Goal: Task Accomplishment & Management: Use online tool/utility

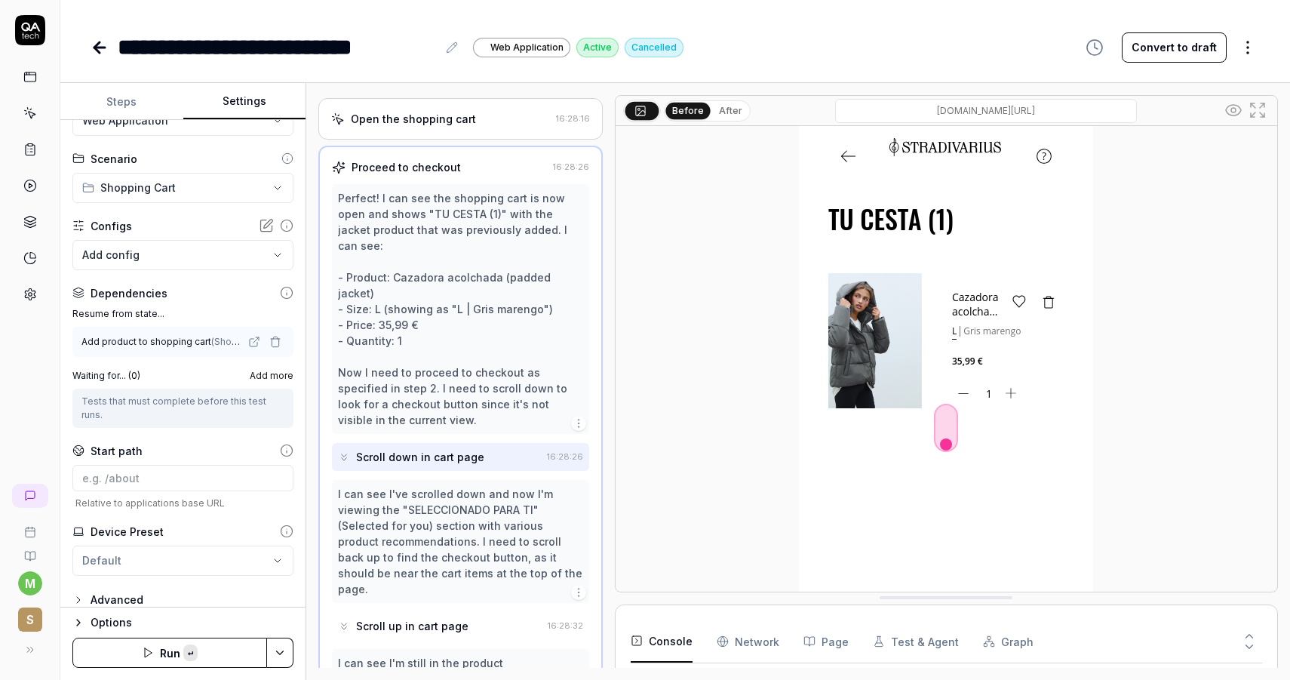
click at [29, 551] on icon at bounding box center [30, 555] width 10 height 9
click at [756, 644] on Requests "Network" at bounding box center [748, 641] width 63 height 42
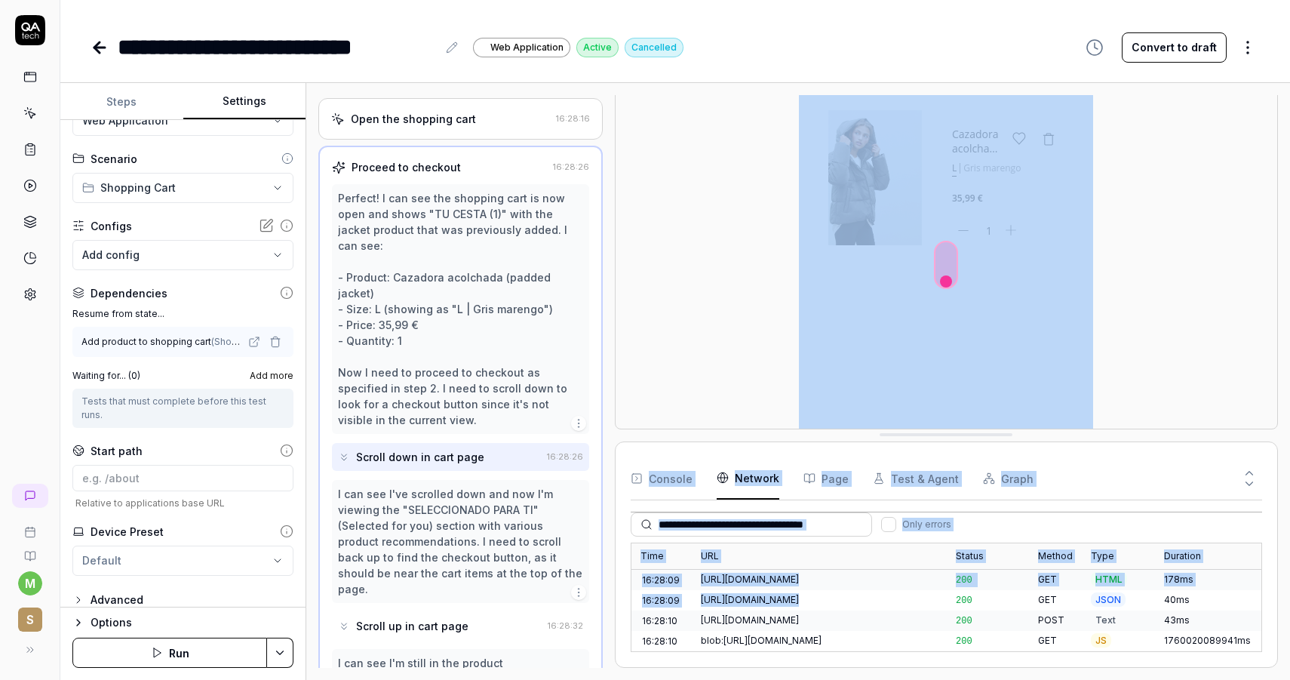
click at [963, 378] on div "Before After [URL][DOMAIN_NAME] Console Network Page Test & Agent Graph Only er…" at bounding box center [946, 381] width 663 height 573
click at [757, 582] on div "[URL][DOMAIN_NAME]" at bounding box center [819, 580] width 237 height 14
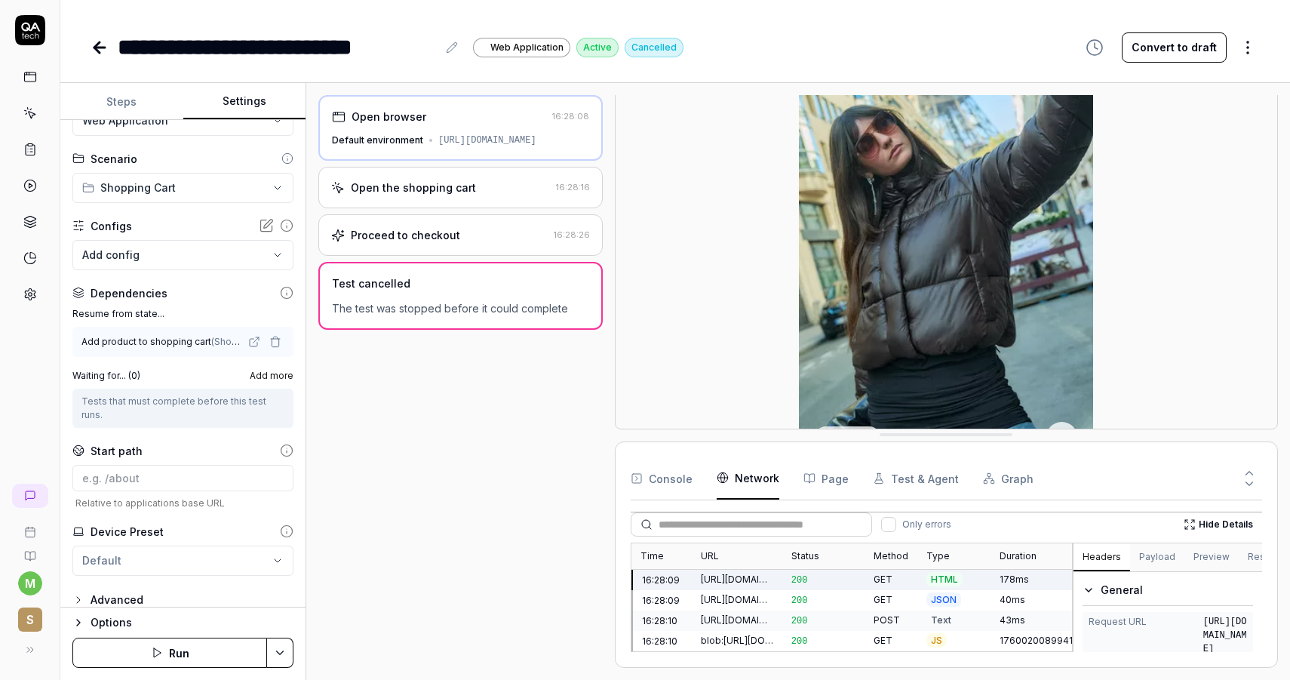
scroll to position [0, 0]
click at [1218, 560] on button "Preview" at bounding box center [1211, 557] width 54 height 27
click at [1249, 558] on button "Response" at bounding box center [1271, 557] width 64 height 27
click at [1186, 563] on button "Preview" at bounding box center [1211, 557] width 54 height 27
click at [1164, 563] on button "Payload" at bounding box center [1157, 557] width 54 height 27
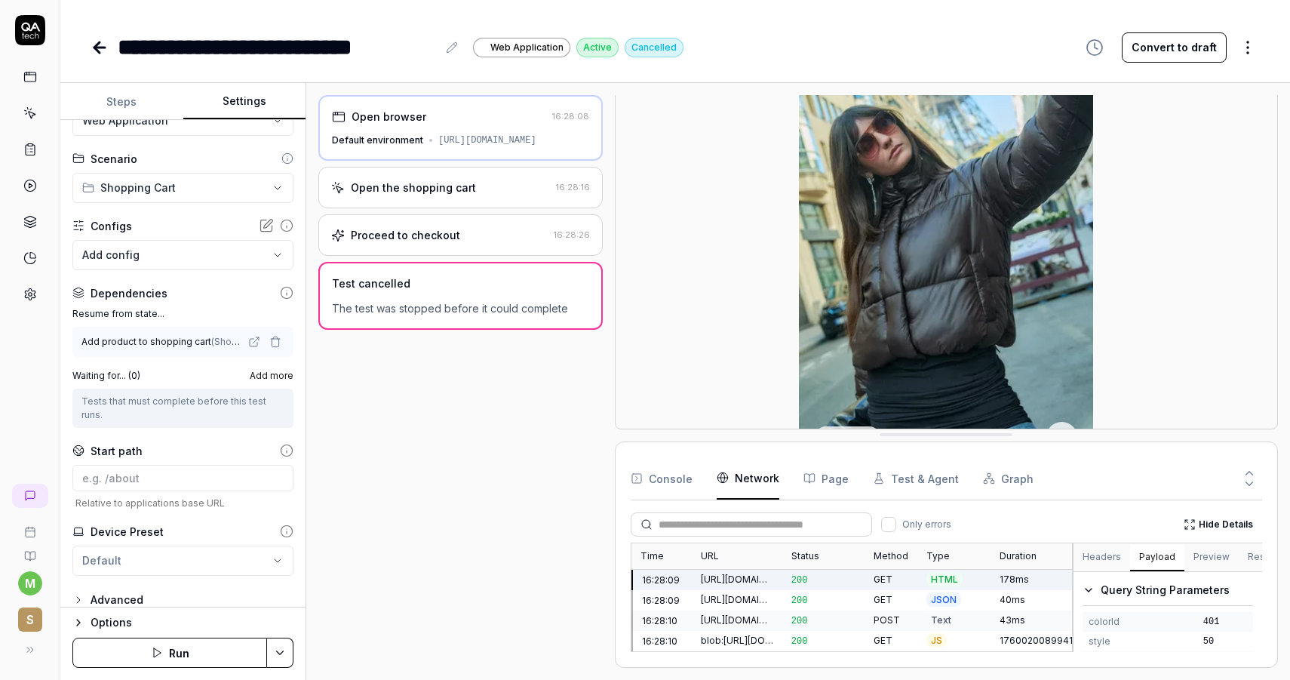
click at [1117, 561] on button "Headers" at bounding box center [1102, 557] width 57 height 27
click at [81, 594] on icon "button" at bounding box center [78, 600] width 12 height 12
click at [79, 594] on icon "button" at bounding box center [78, 600] width 12 height 12
click at [88, 618] on button "Options" at bounding box center [182, 622] width 221 height 18
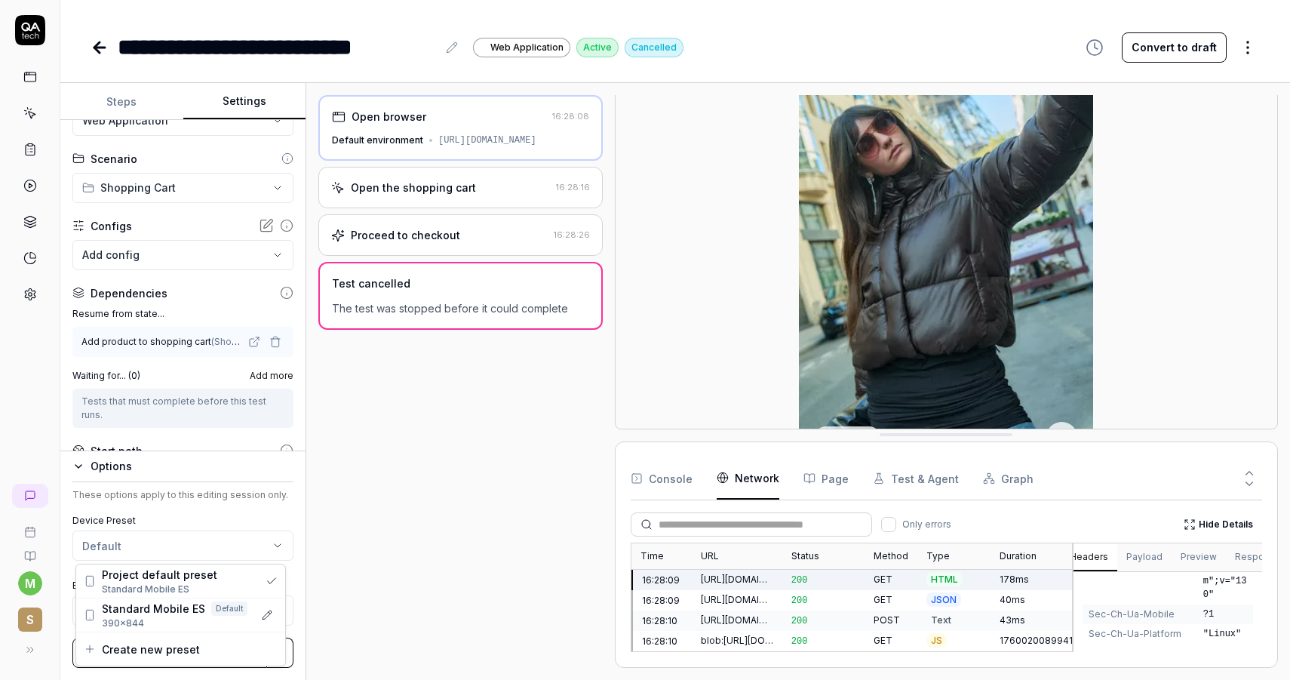
click at [244, 539] on html "**********" at bounding box center [645, 340] width 1290 height 680
click at [263, 614] on icon "button" at bounding box center [267, 614] width 9 height 9
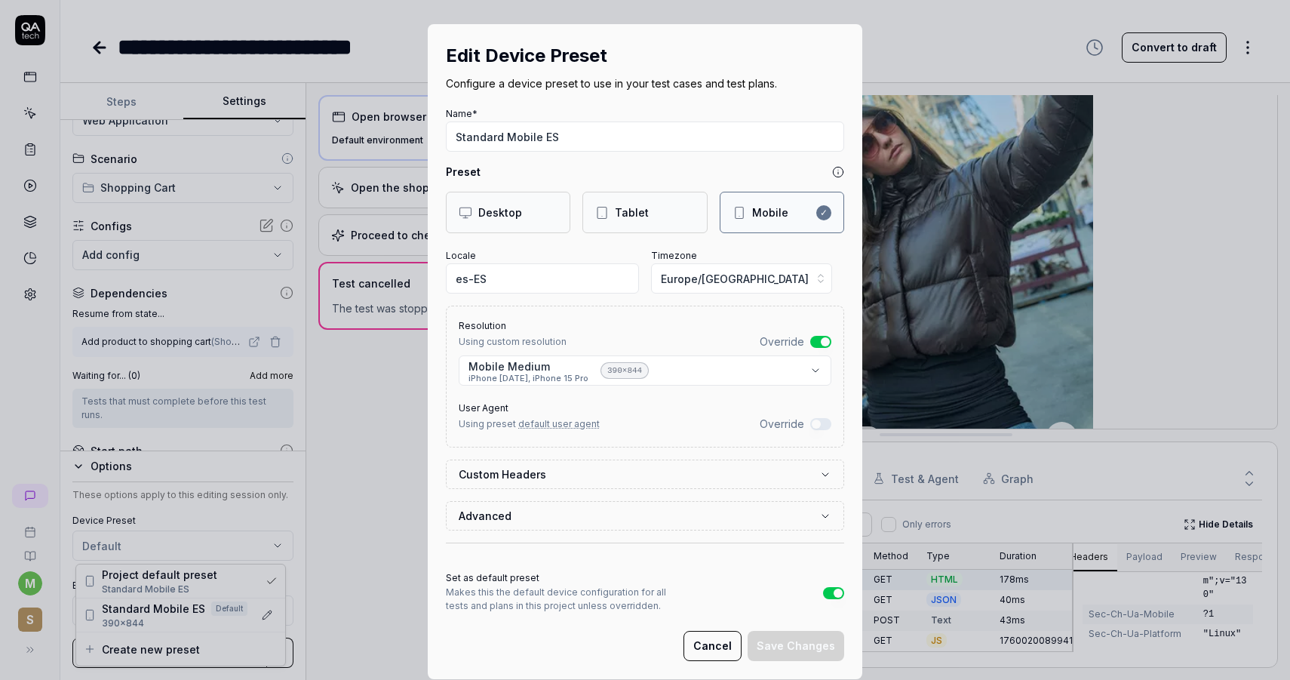
click at [813, 422] on button "Override" at bounding box center [820, 424] width 21 height 12
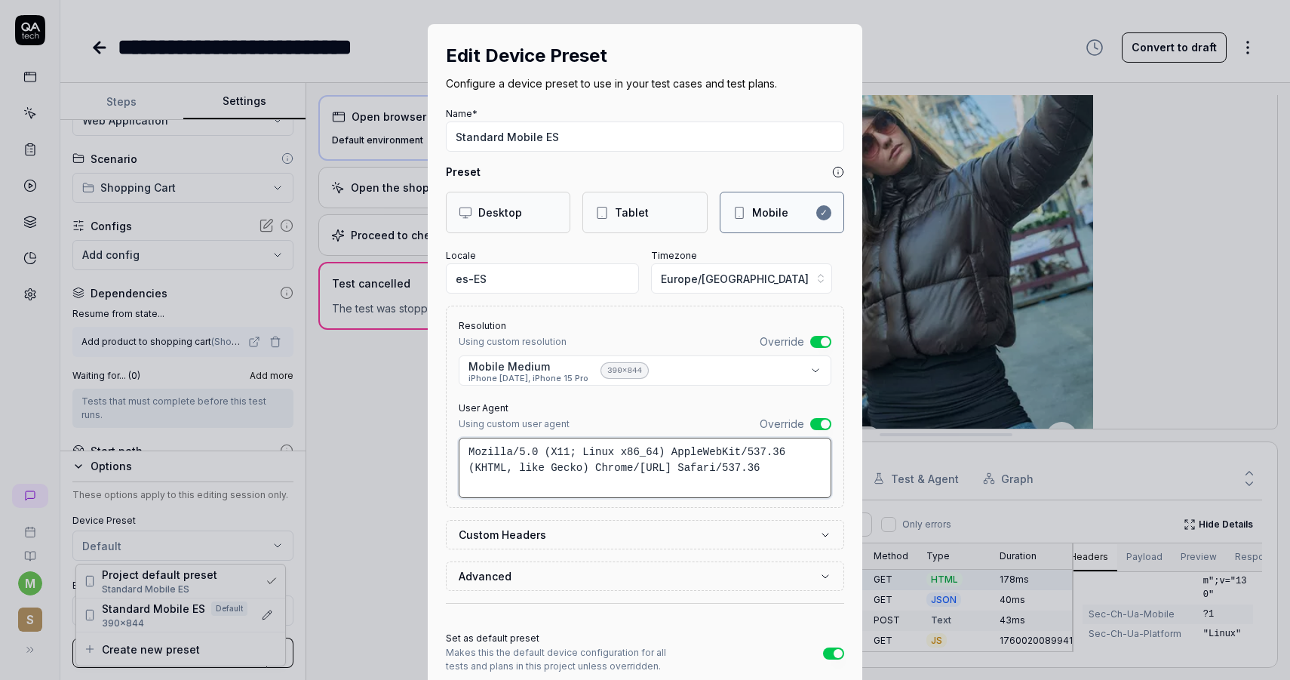
click at [536, 459] on textarea "Mozilla/5.0 (X11; Linux x86_64) AppleWebKit/537.36 (KHTML, like Gecko) Chrome/[…" at bounding box center [645, 468] width 373 height 60
paste textarea "'Mozilla/5.0 (iPhone; CPU iPhone OS 18_5 like Mac OS X) AppleWebKit/605.1.15 (K…"
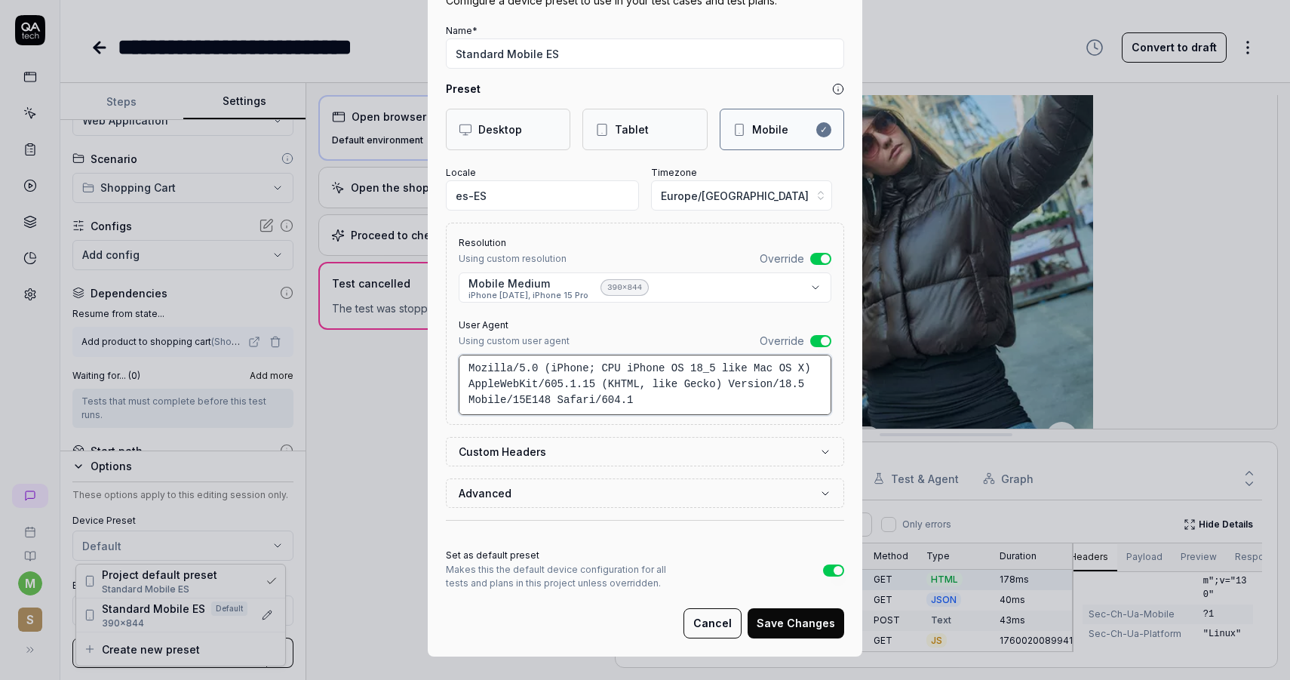
type textarea "Mozilla/5.0 (iPhone; CPU iPhone OS 18_5 like Mac OS X) AppleWebKit/605.1.15 (KH…"
click at [794, 615] on button "Save Changes" at bounding box center [796, 623] width 97 height 30
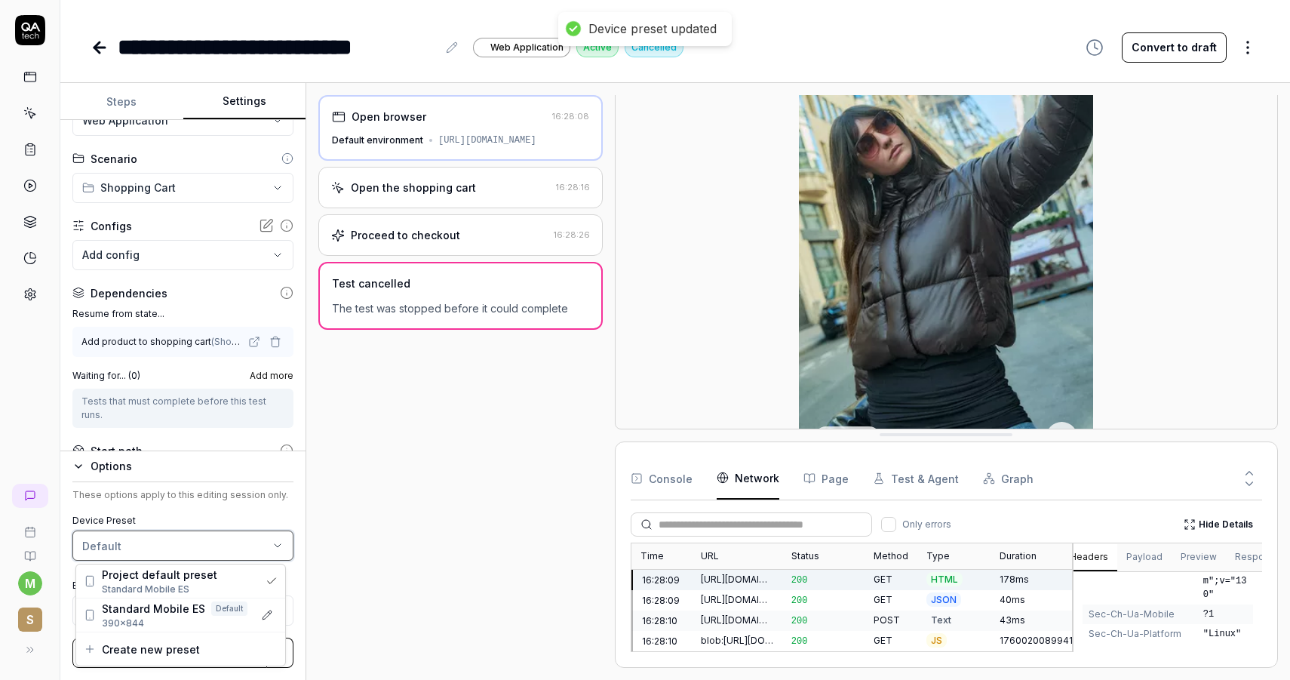
click at [326, 643] on html "**********" at bounding box center [645, 340] width 1290 height 680
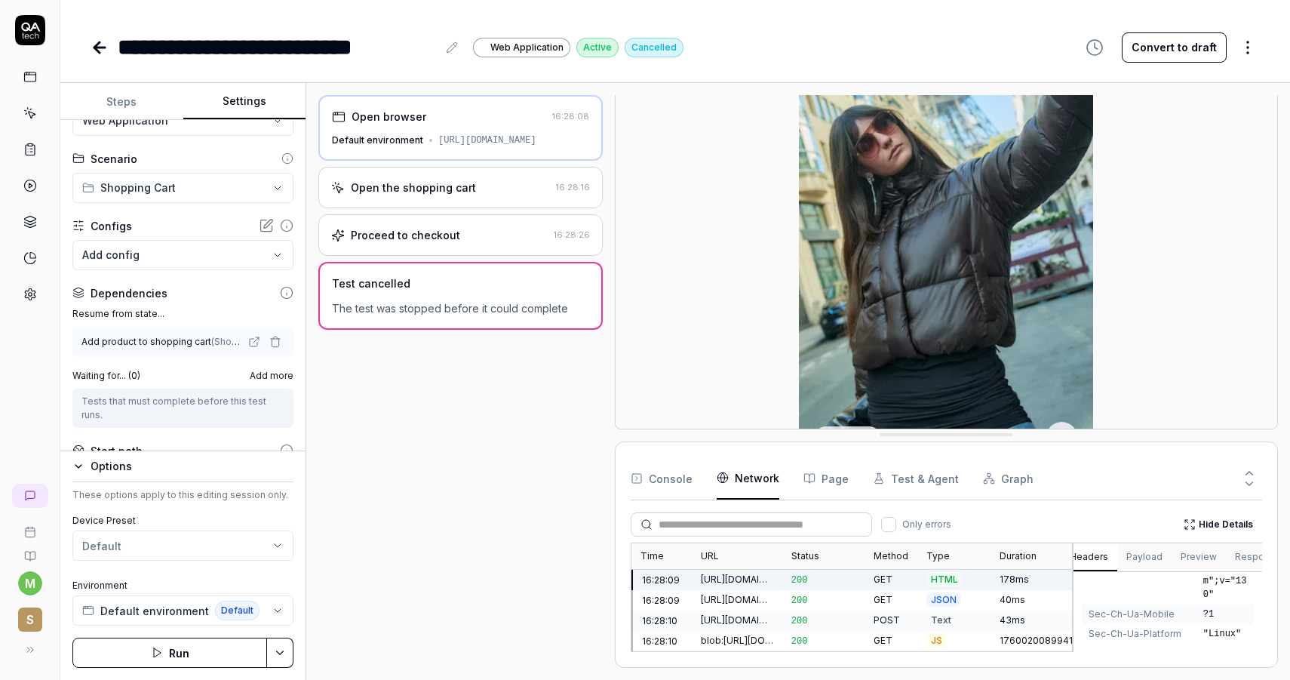
click at [175, 651] on button "Run" at bounding box center [169, 652] width 195 height 30
click at [215, 546] on html "**********" at bounding box center [645, 340] width 1290 height 680
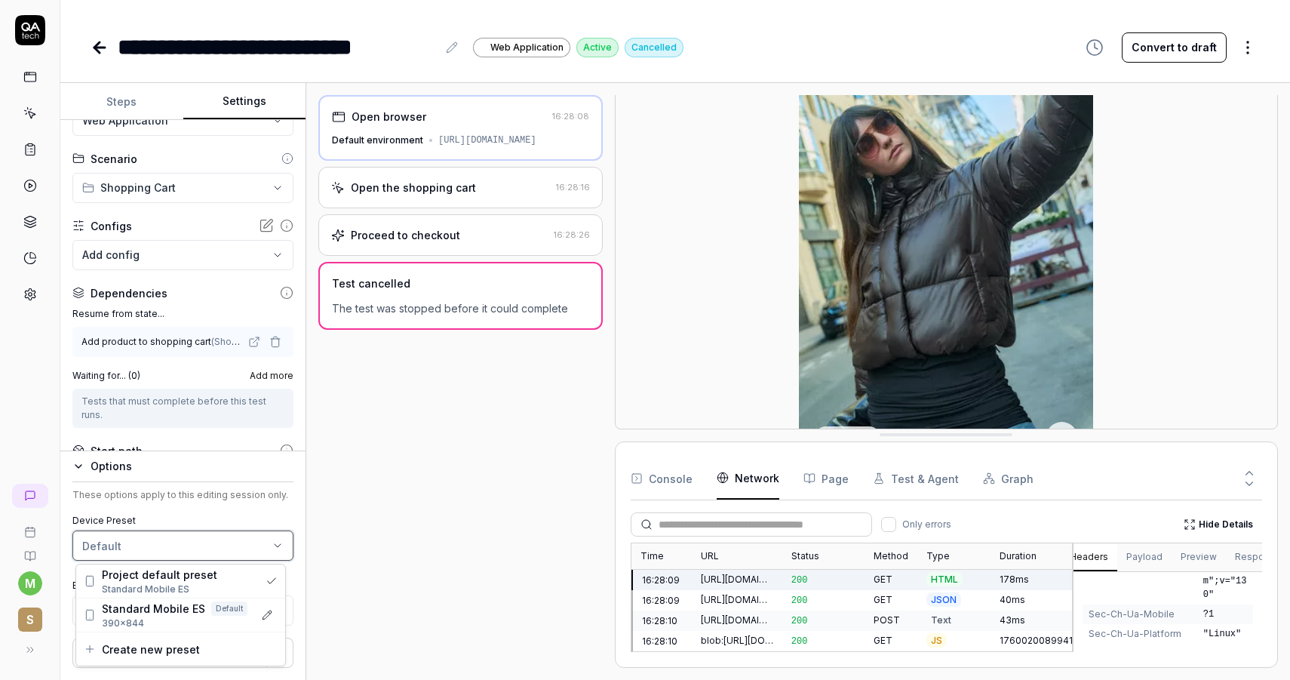
click at [372, 576] on html "**********" at bounding box center [645, 340] width 1290 height 680
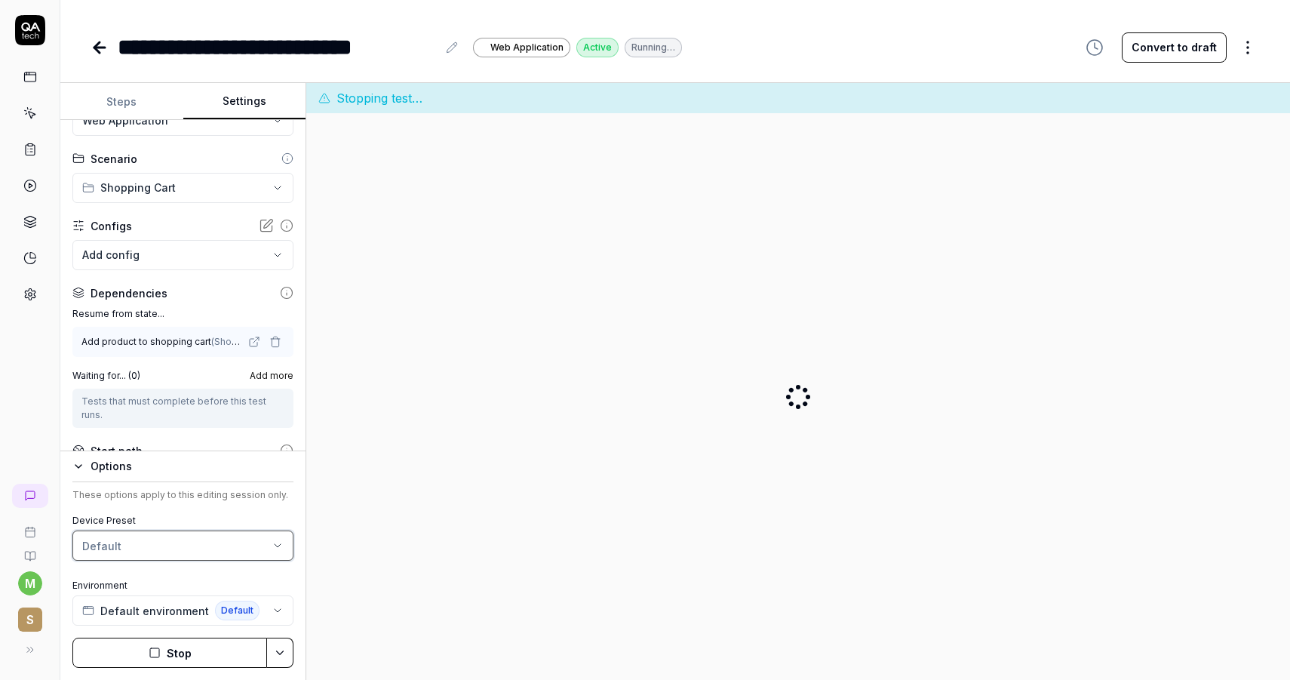
scroll to position [0, 0]
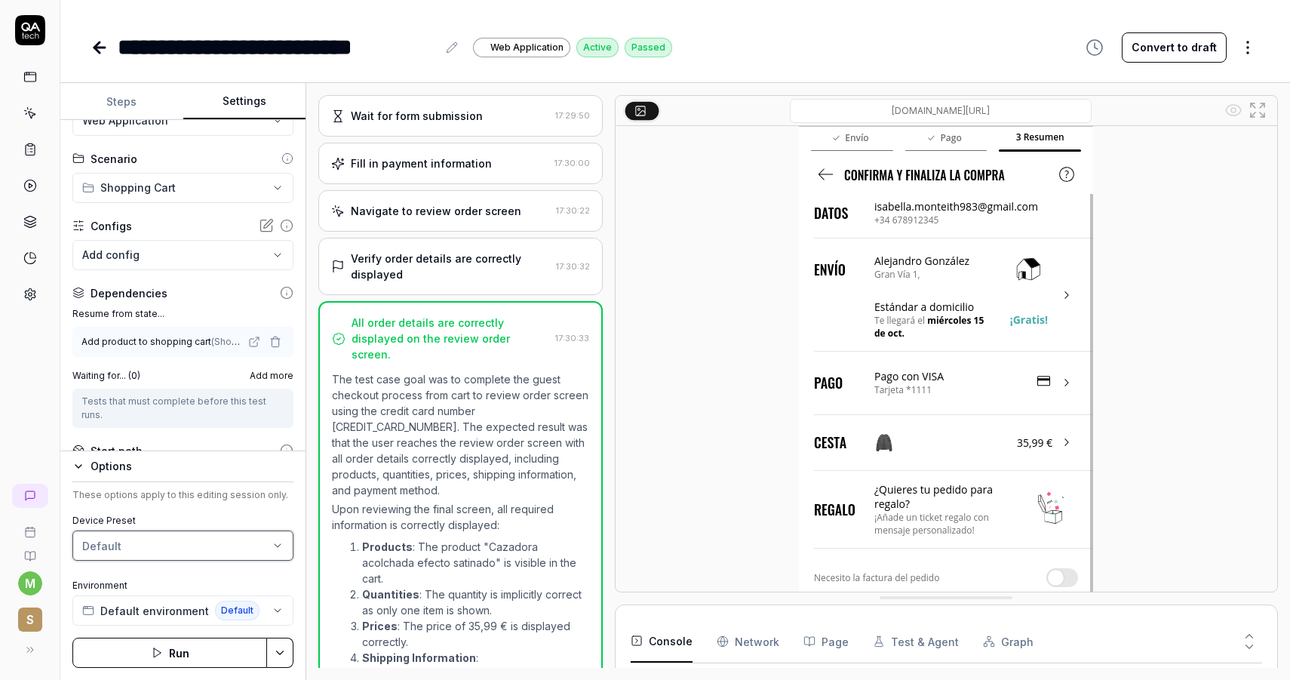
scroll to position [651, 0]
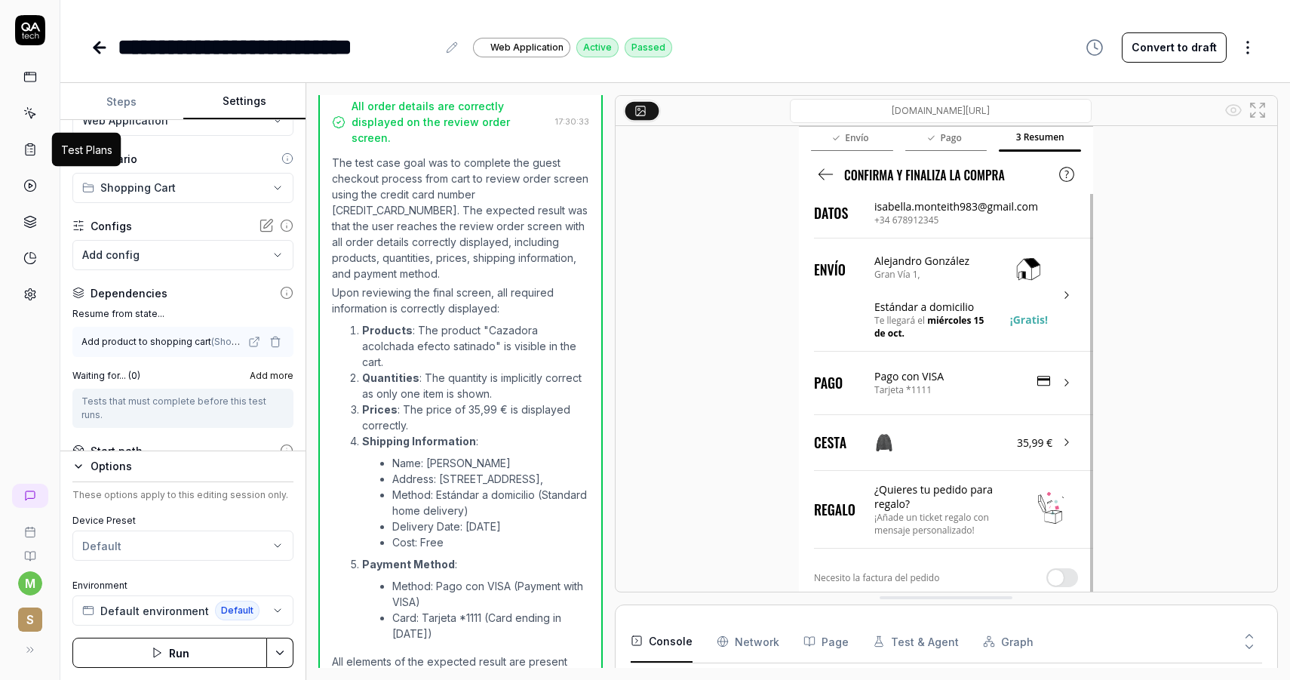
click at [26, 152] on icon at bounding box center [30, 150] width 9 height 11
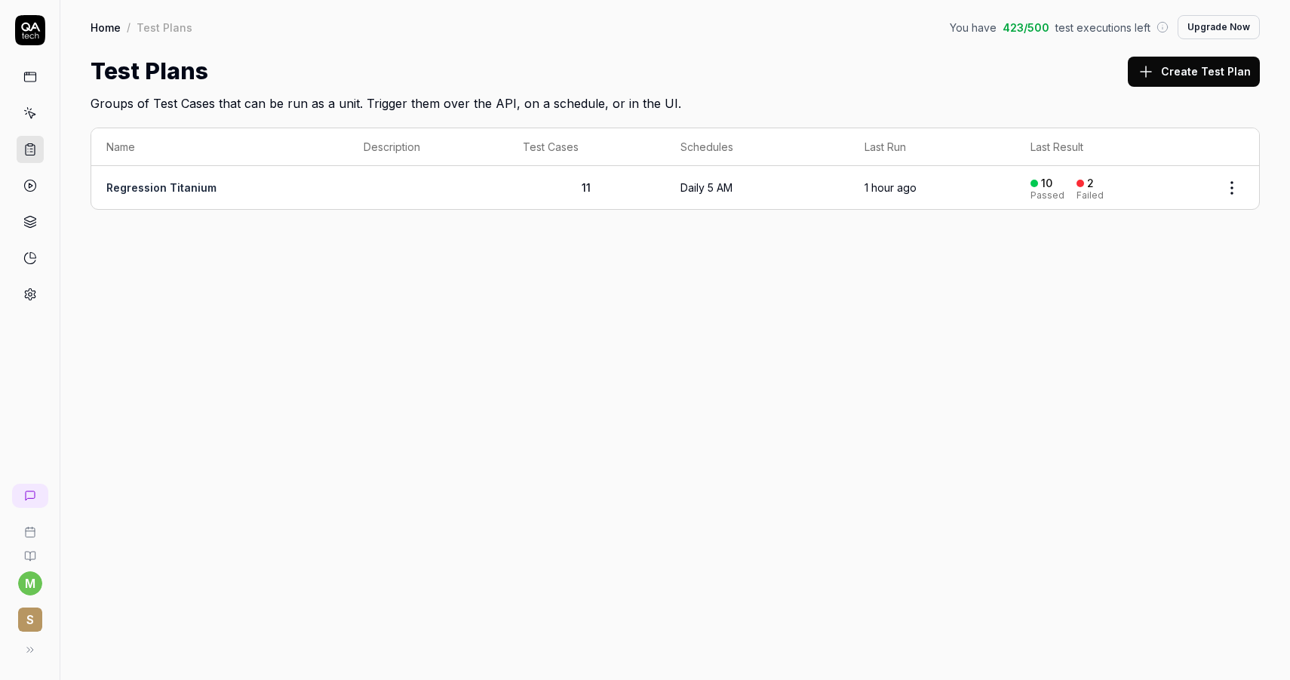
click at [141, 181] on link "Regression Titanium" at bounding box center [161, 187] width 110 height 13
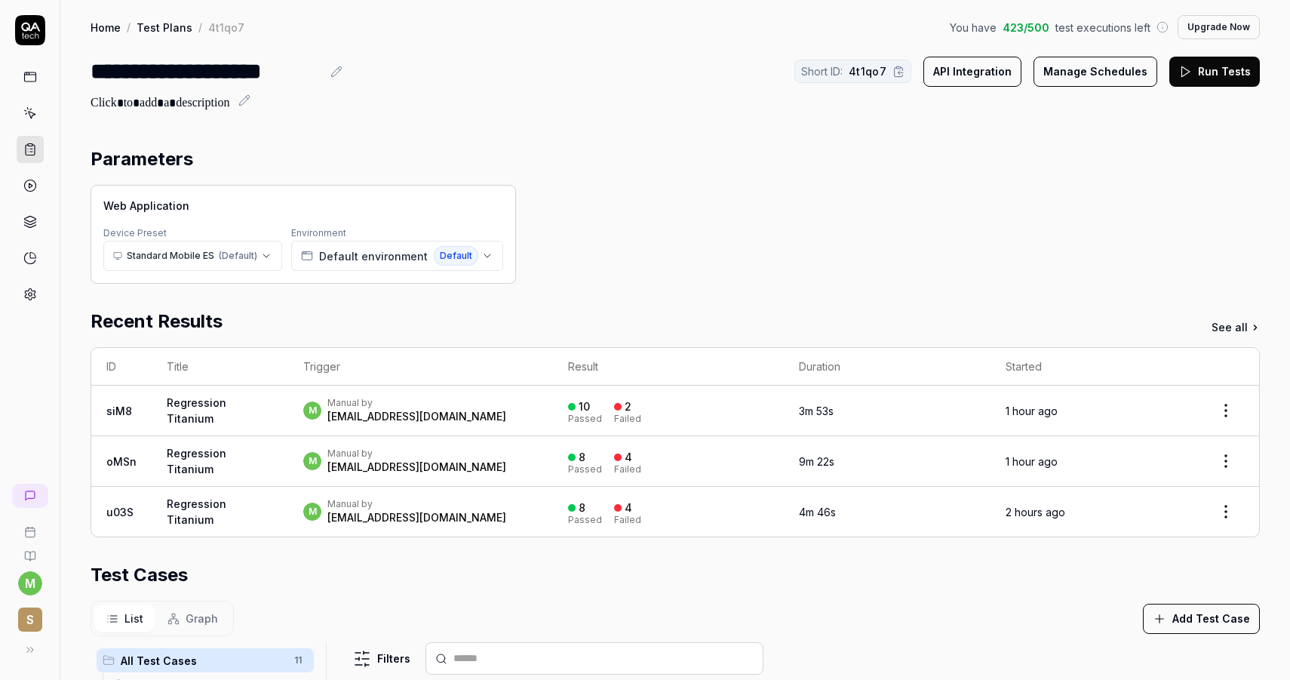
click at [1227, 78] on button "Run Tests" at bounding box center [1214, 72] width 91 height 30
click at [1230, 407] on html "**********" at bounding box center [645, 340] width 1290 height 680
click at [117, 410] on html "**********" at bounding box center [645, 340] width 1290 height 680
click at [109, 410] on link "aafI" at bounding box center [116, 410] width 21 height 13
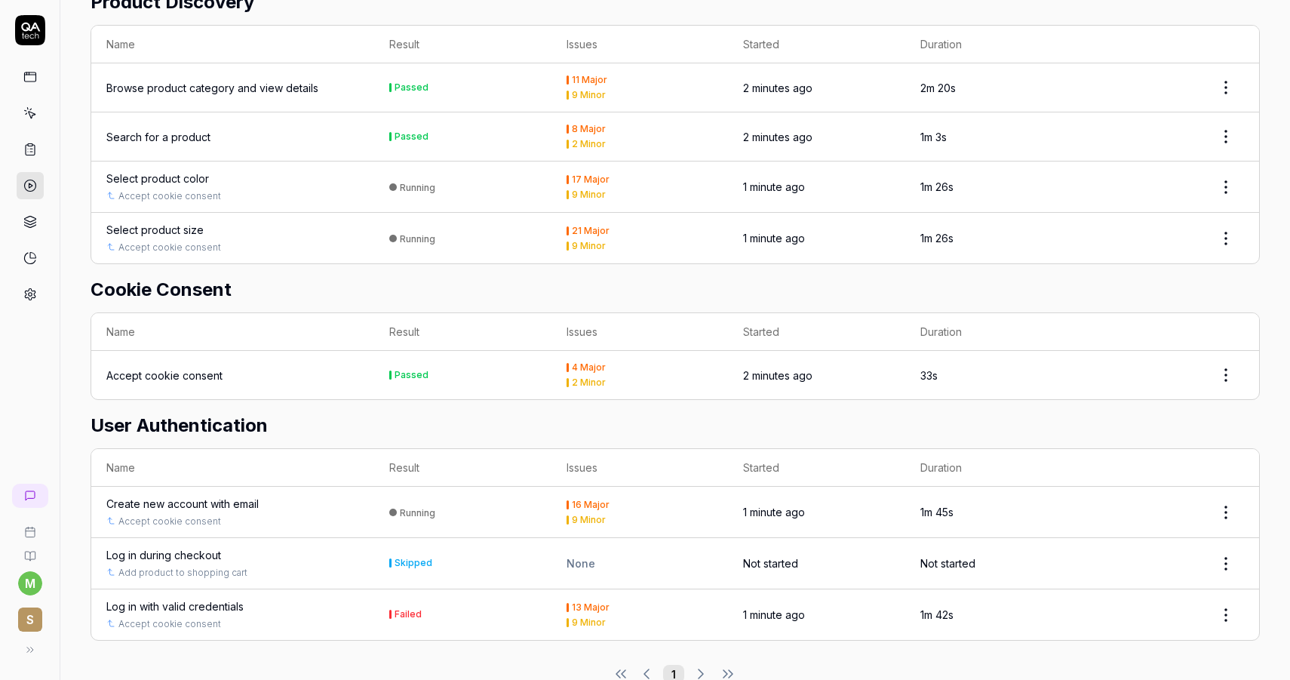
scroll to position [942, 0]
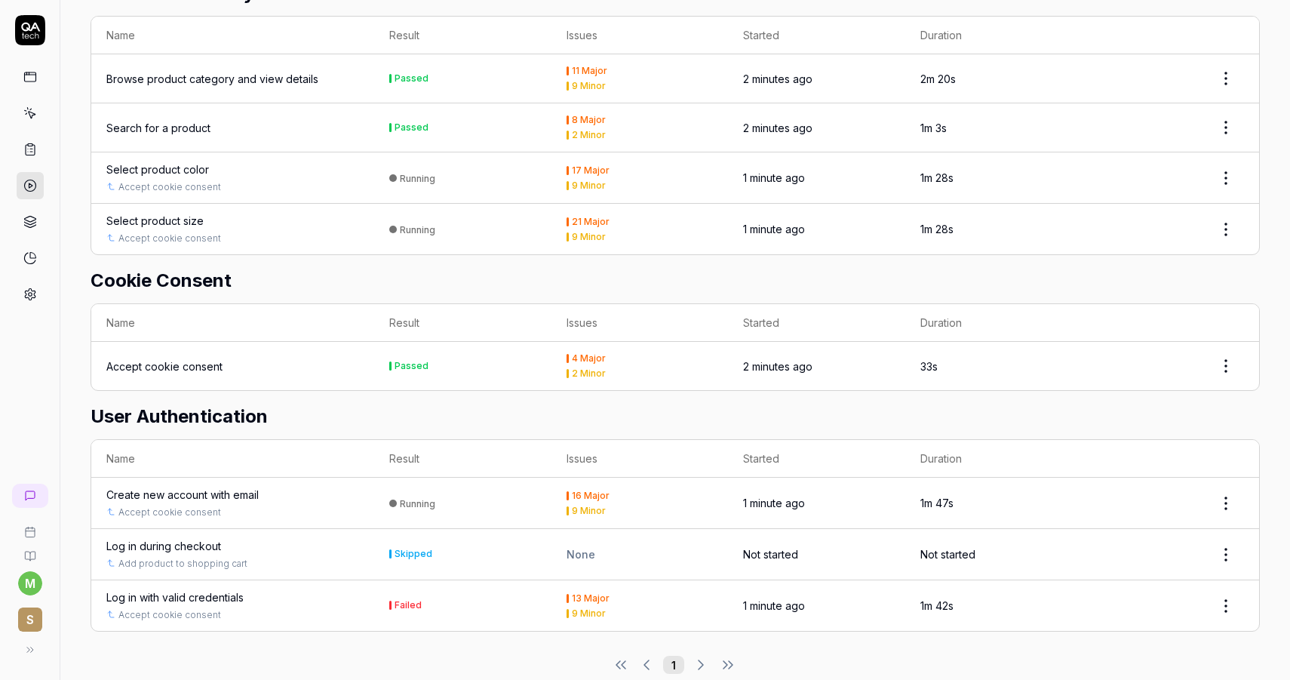
click at [216, 589] on div "Log in with valid credentials" at bounding box center [174, 597] width 137 height 16
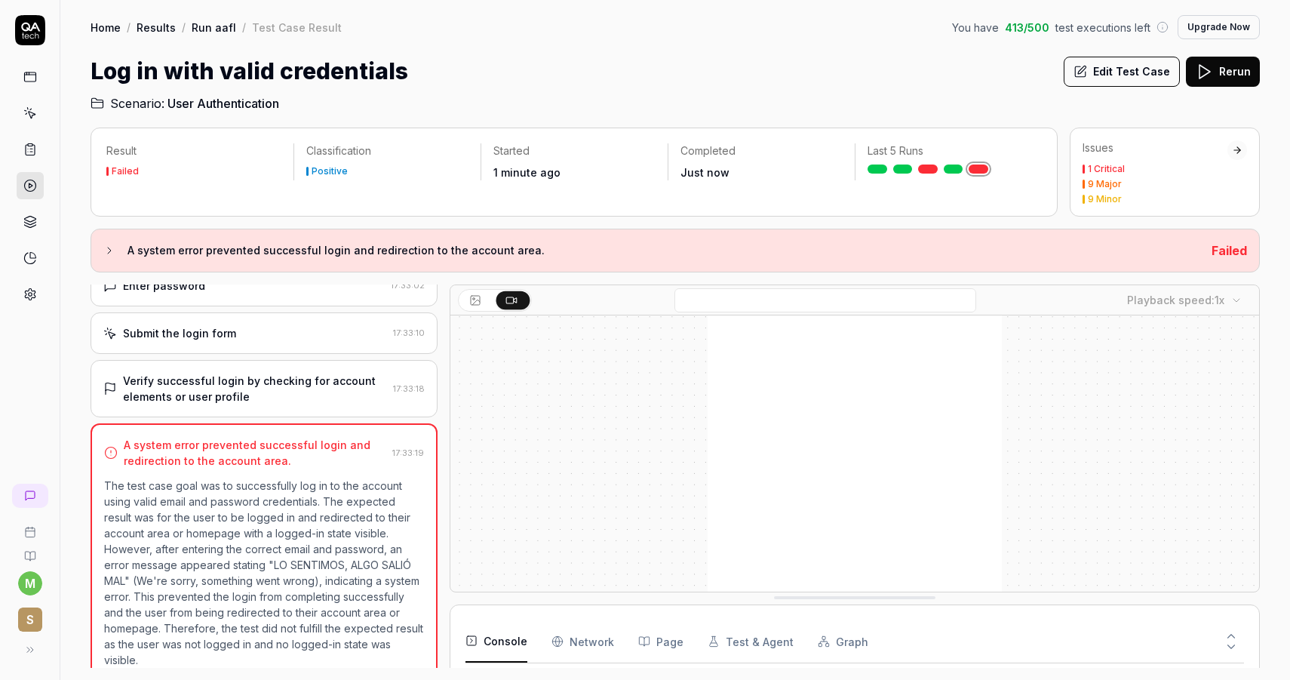
click at [290, 377] on div "Verify successful login by checking for account elements or user profile" at bounding box center [255, 389] width 264 height 32
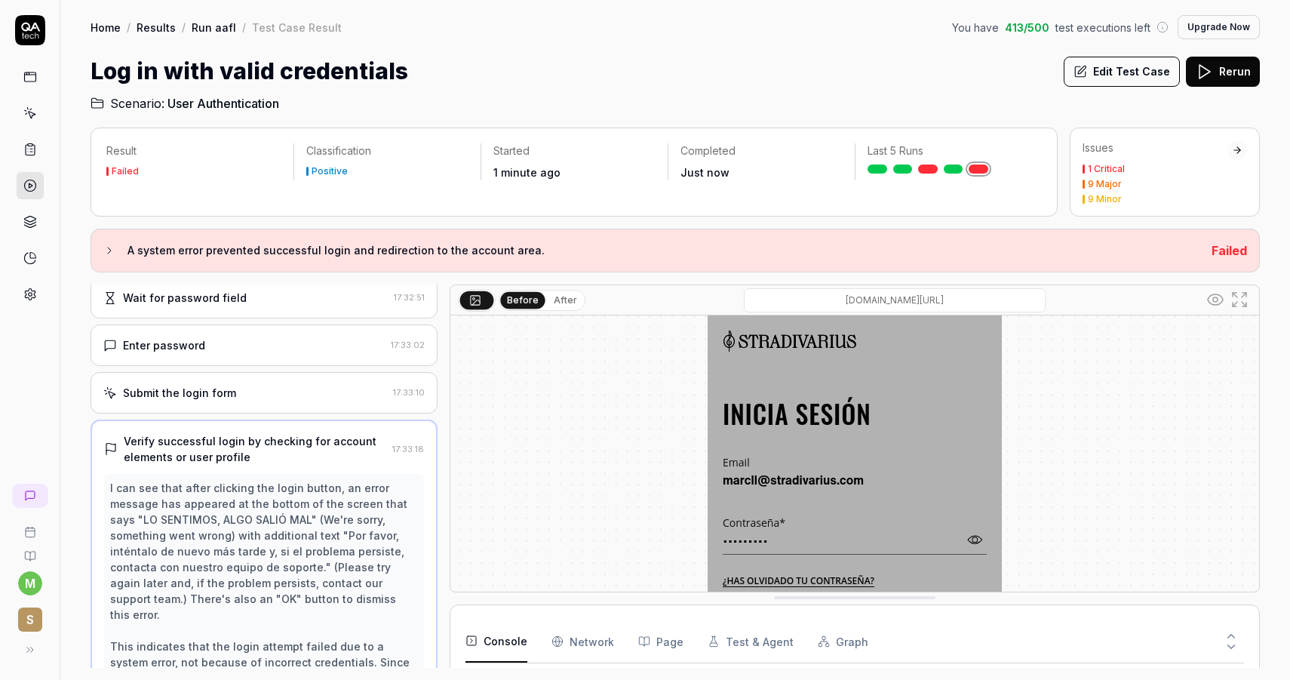
click at [265, 407] on div "Submit the login form 17:33:10" at bounding box center [264, 392] width 347 height 41
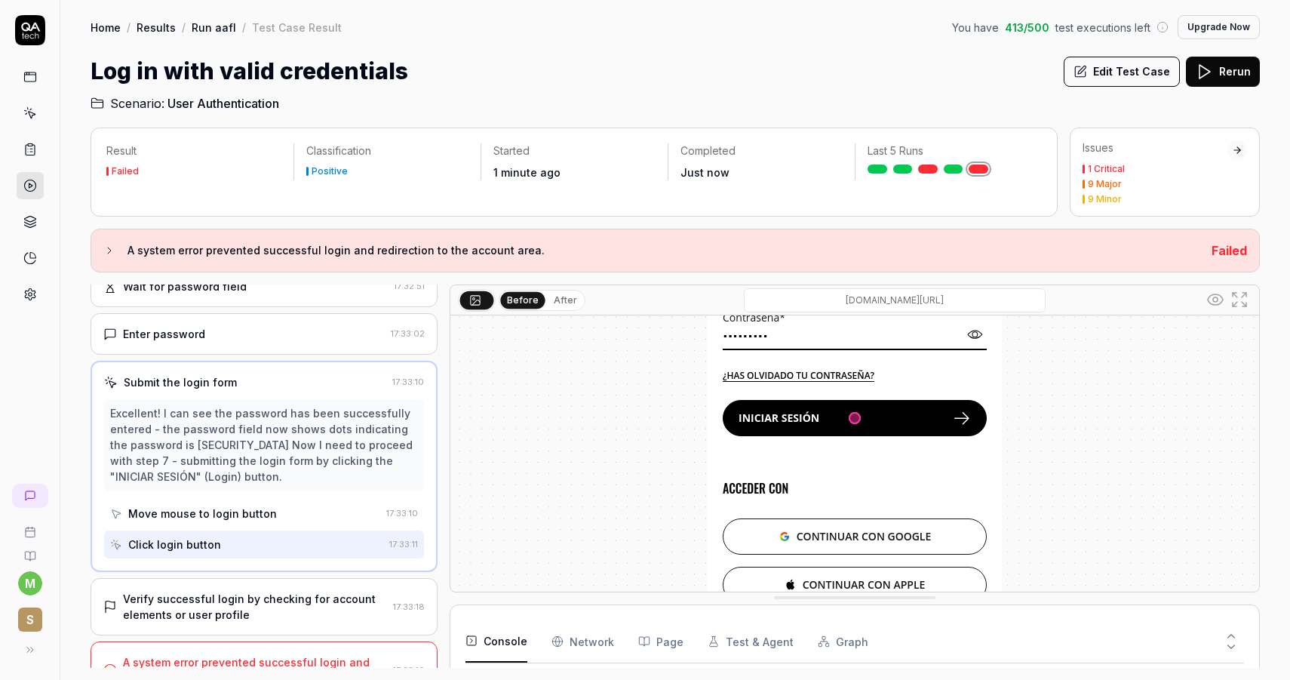
scroll to position [293, 0]
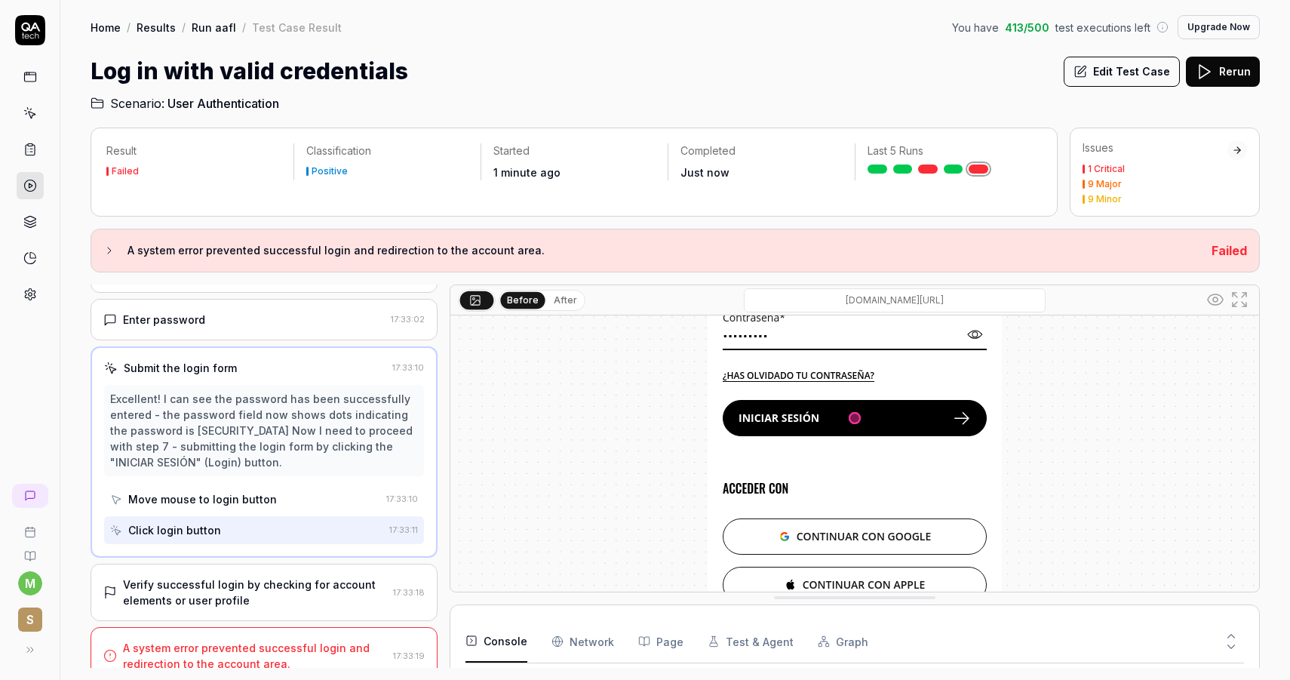
click at [308, 487] on div "Move mouse to login button" at bounding box center [245, 499] width 270 height 28
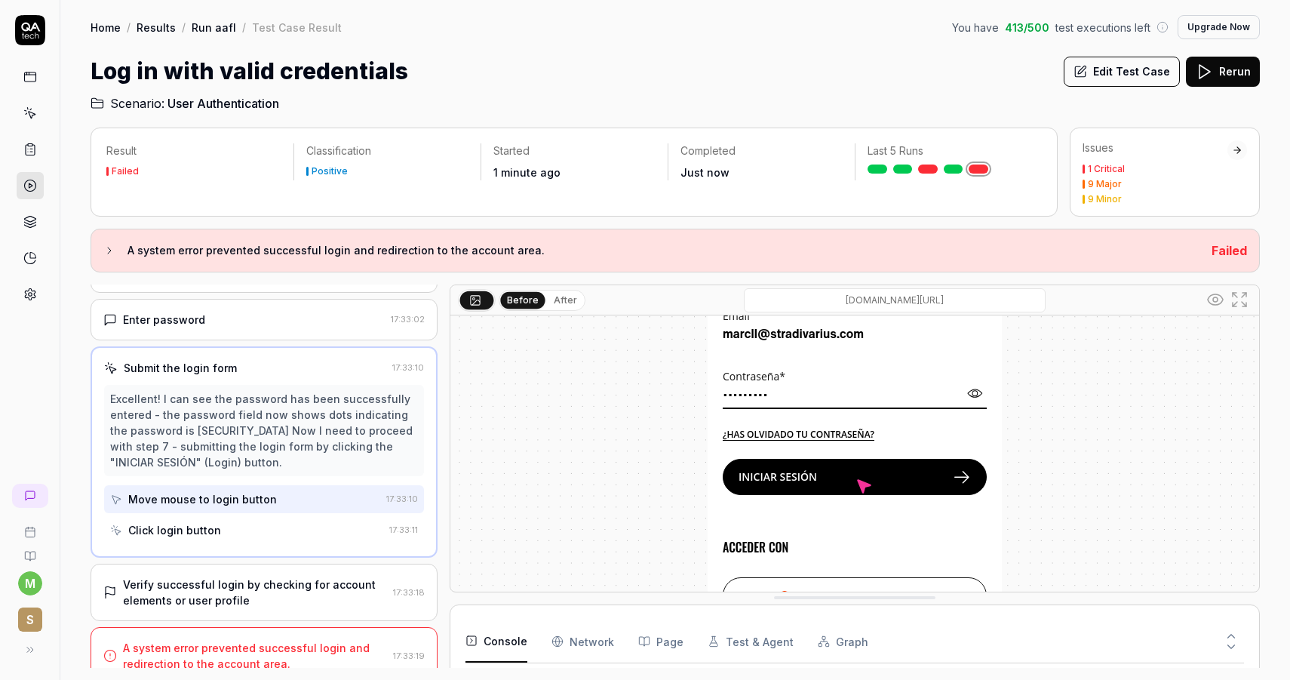
scroll to position [191, 0]
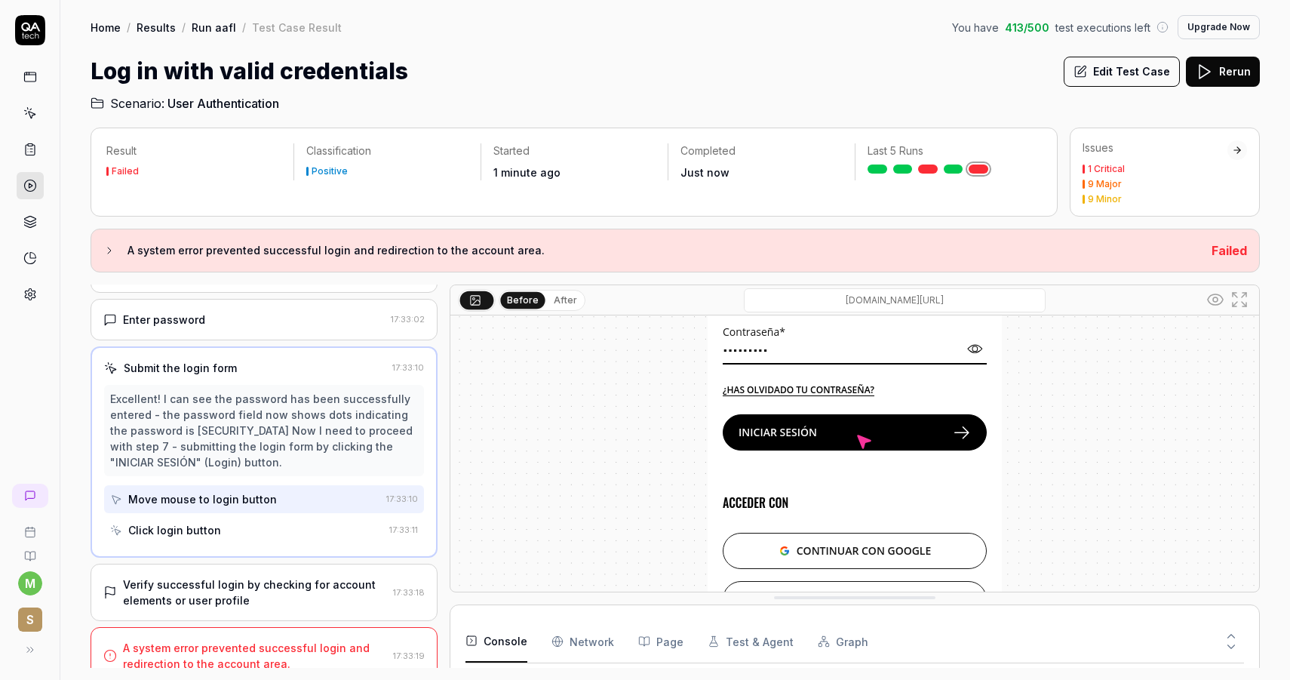
click at [246, 538] on div "Click login button" at bounding box center [246, 530] width 273 height 28
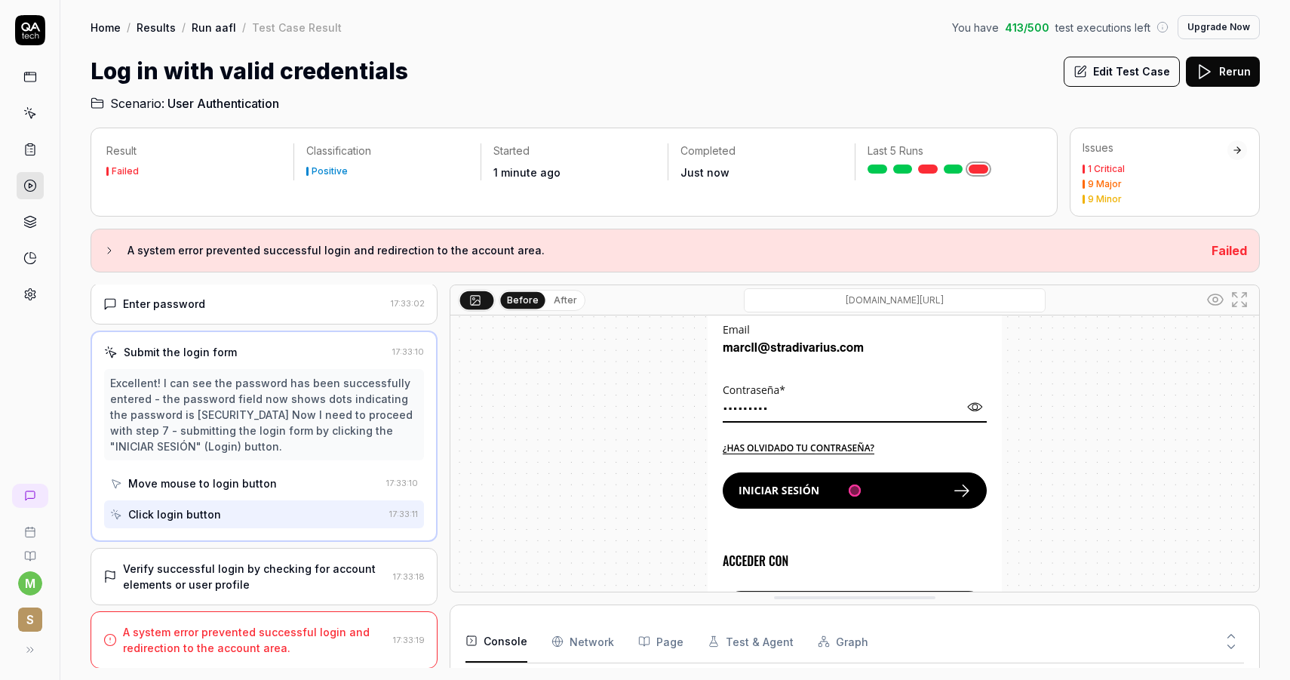
scroll to position [194, 0]
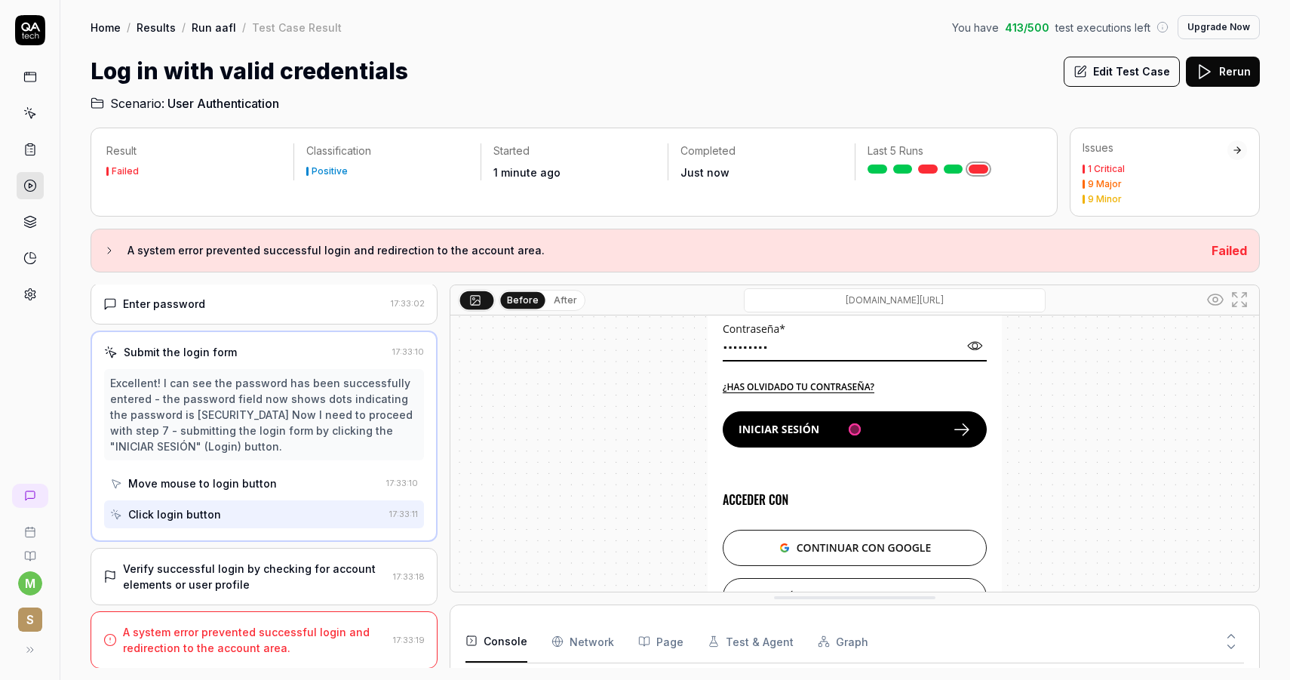
click at [336, 559] on div "Verify successful login by checking for account elements or user profile 17:33:…" at bounding box center [264, 576] width 347 height 57
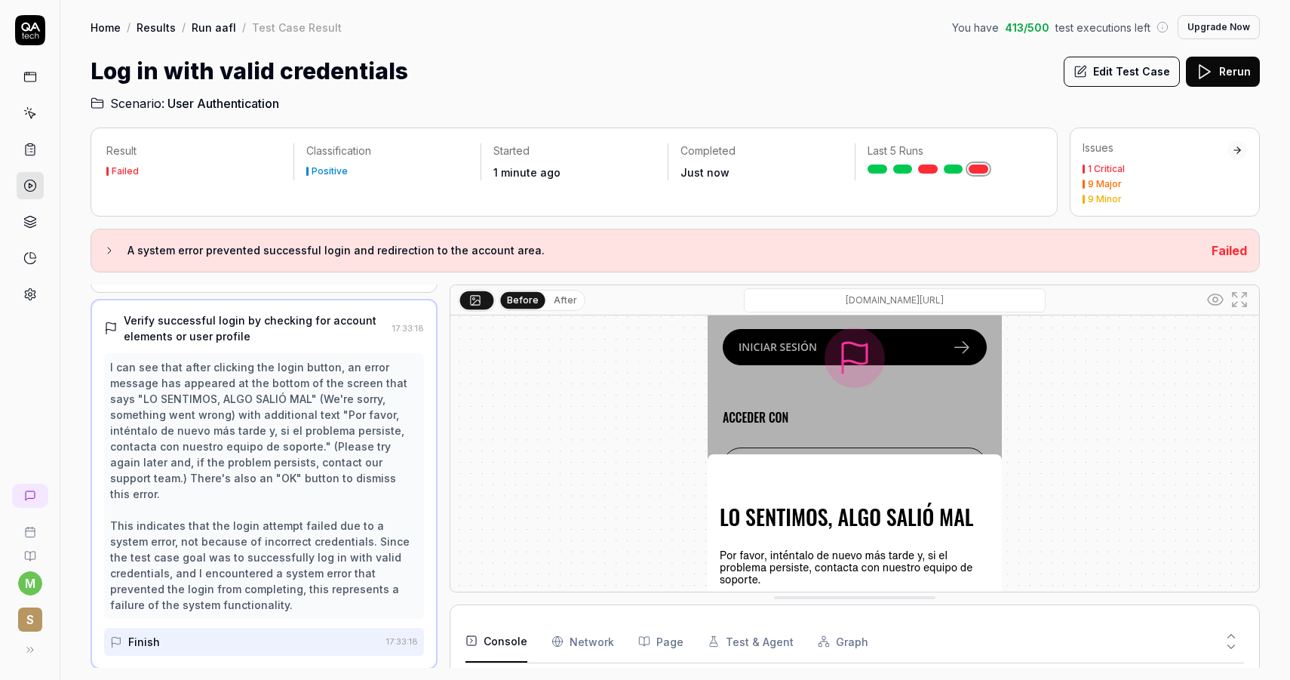
scroll to position [300, 0]
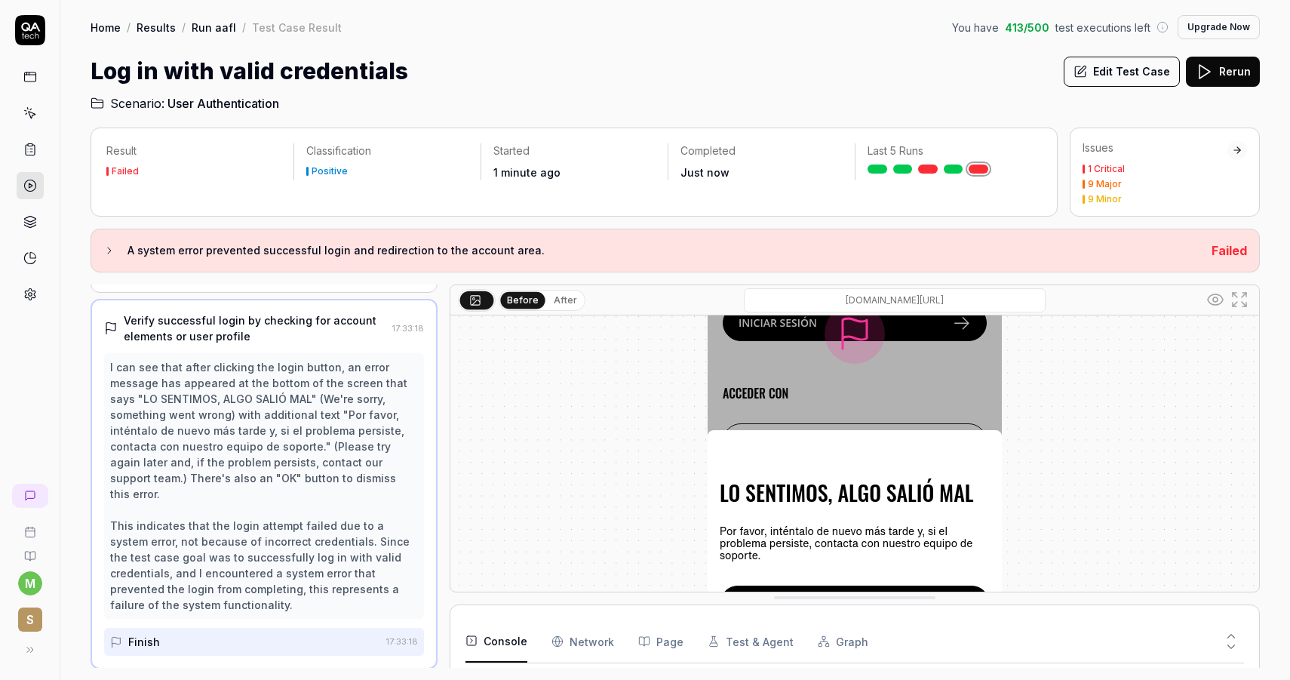
click at [595, 632] on Requests "Network" at bounding box center [582, 641] width 63 height 42
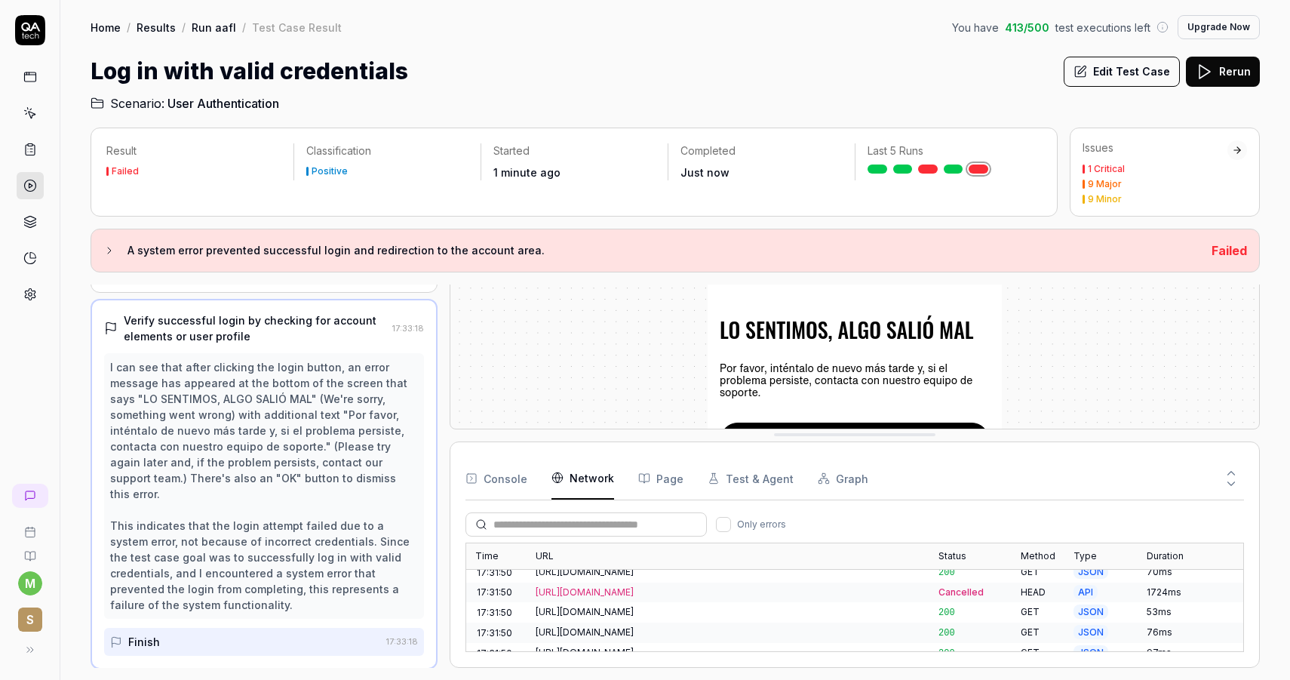
scroll to position [697, 0]
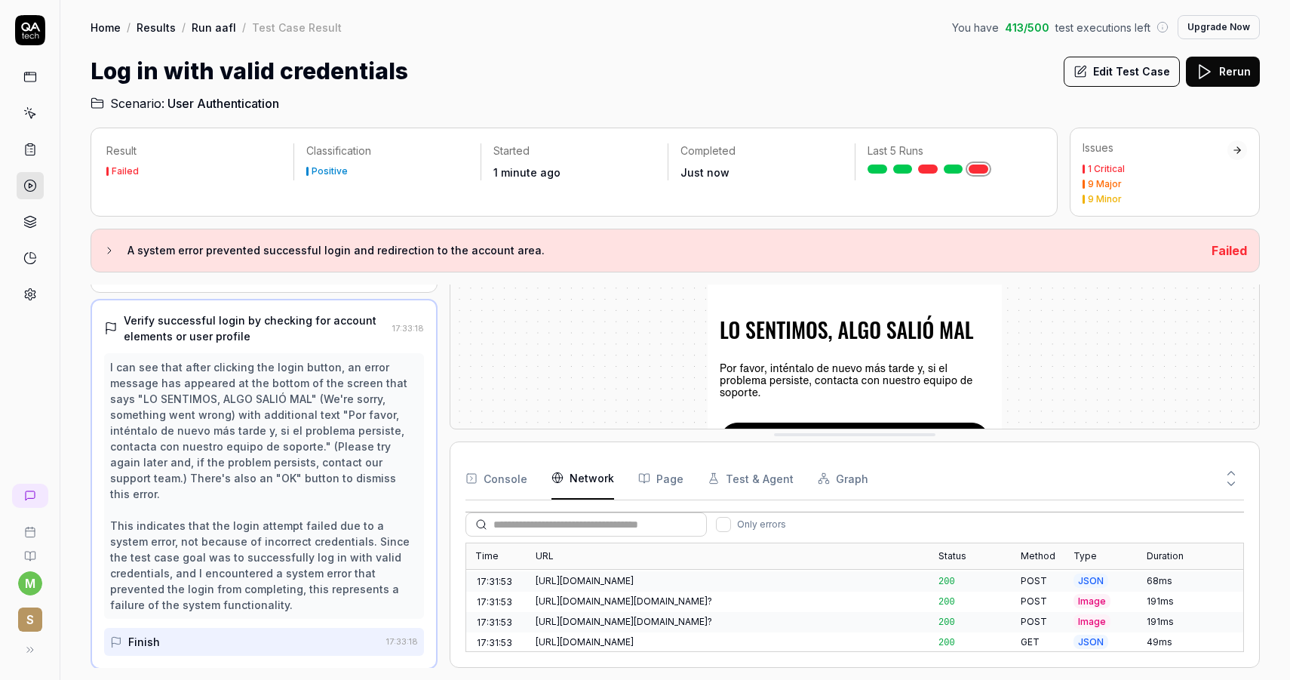
click at [730, 522] on label "Only errors" at bounding box center [751, 524] width 70 height 15
click at [730, 522] on button "Only errors" at bounding box center [723, 524] width 15 height 15
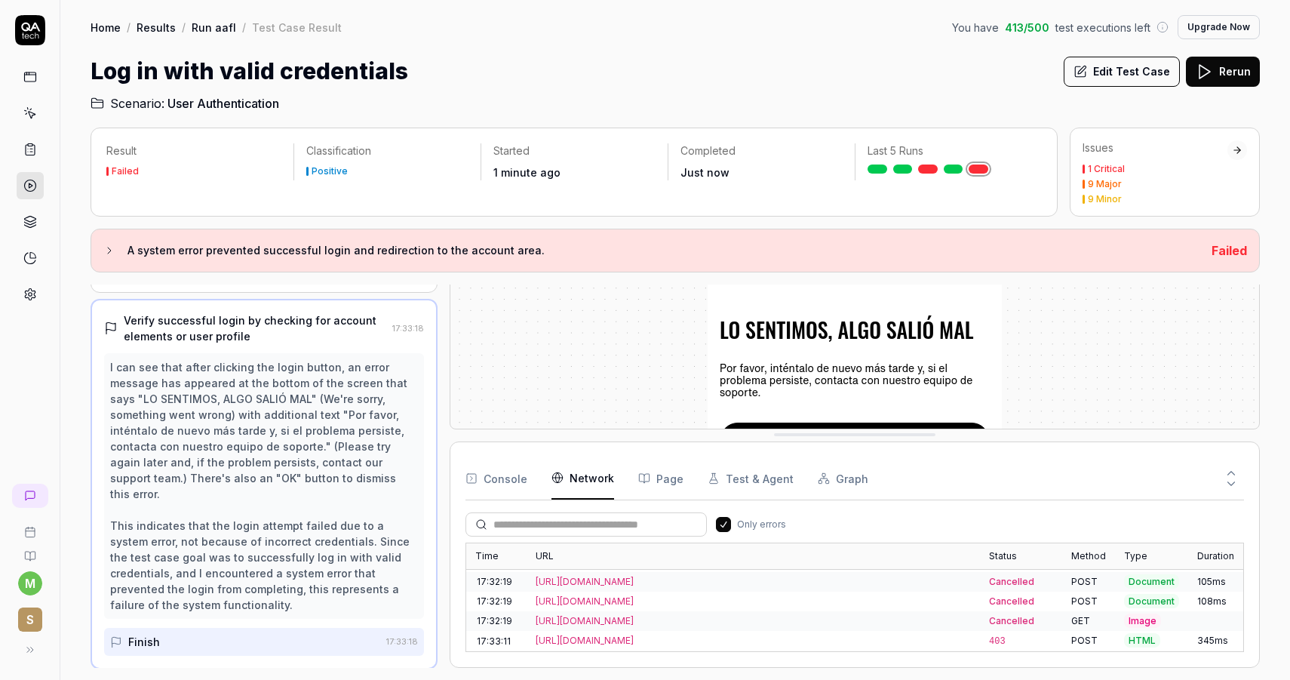
scroll to position [427, 0]
click at [739, 639] on div "[URL][DOMAIN_NAME]" at bounding box center [753, 644] width 435 height 14
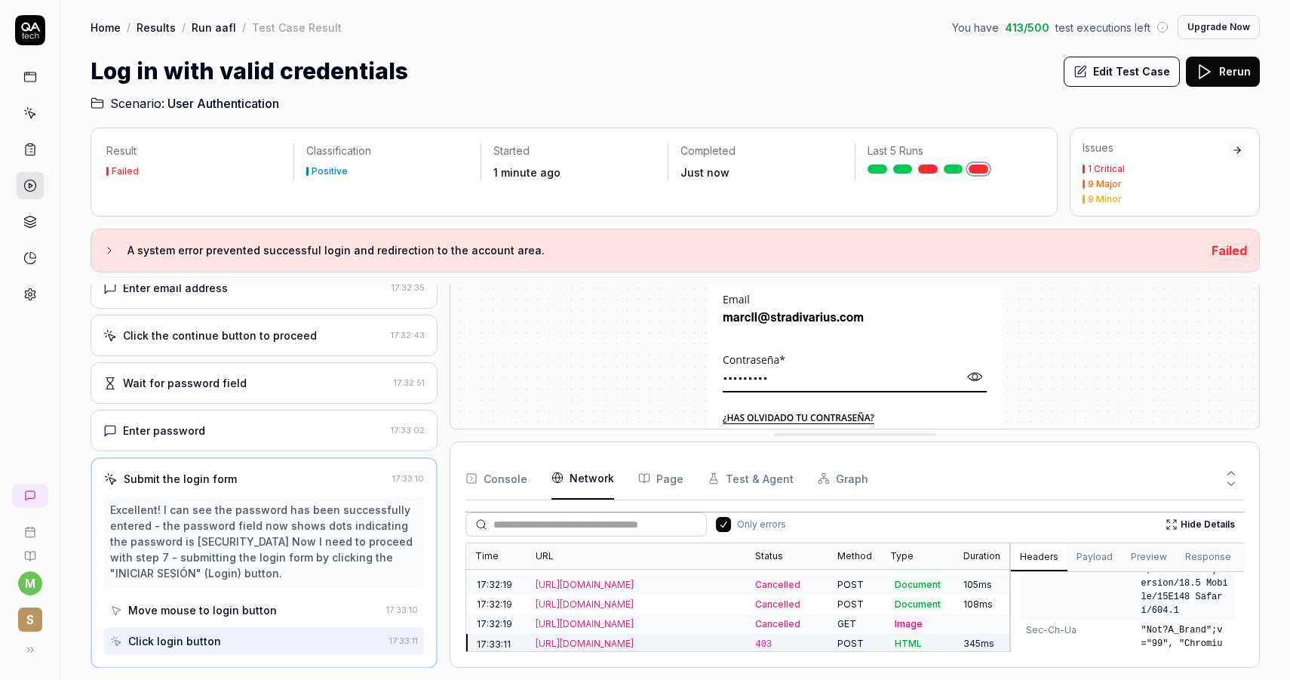
scroll to position [677, 0]
click at [1139, 559] on button "Preview" at bounding box center [1149, 557] width 54 height 27
click at [1103, 562] on button "Payload" at bounding box center [1094, 557] width 54 height 27
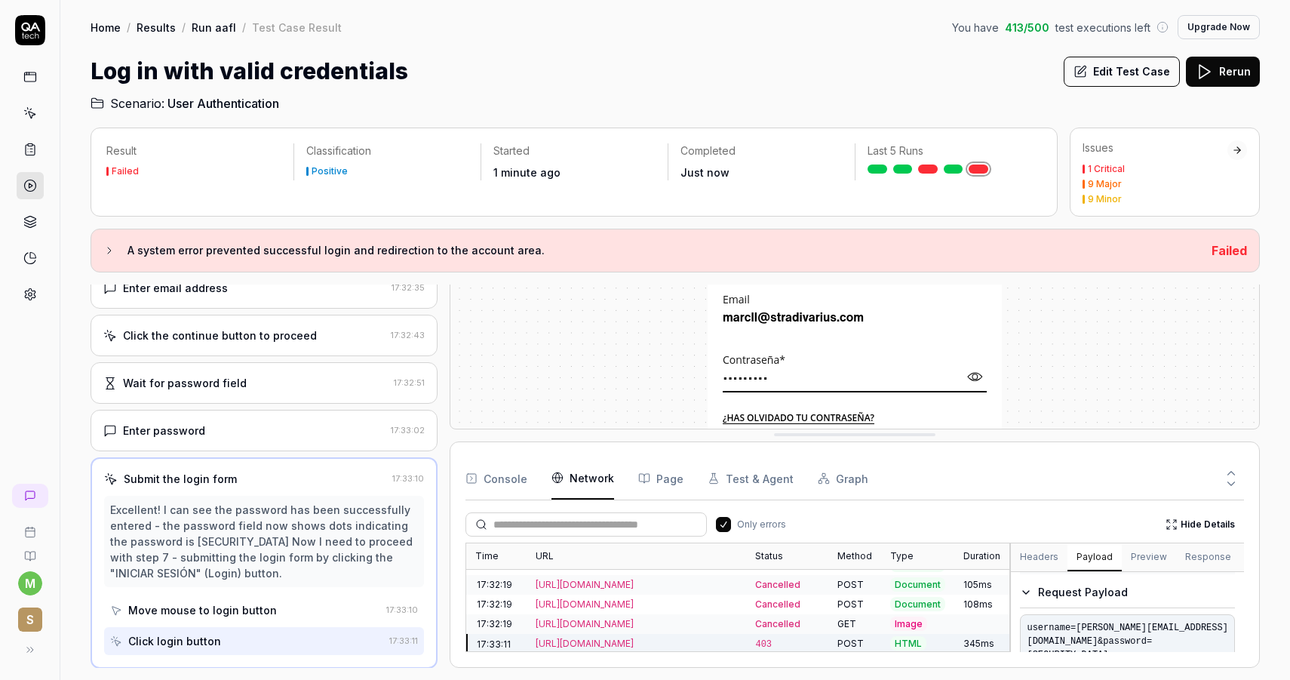
scroll to position [67, 0]
click at [215, 28] on link "Run aafI" at bounding box center [214, 27] width 45 height 15
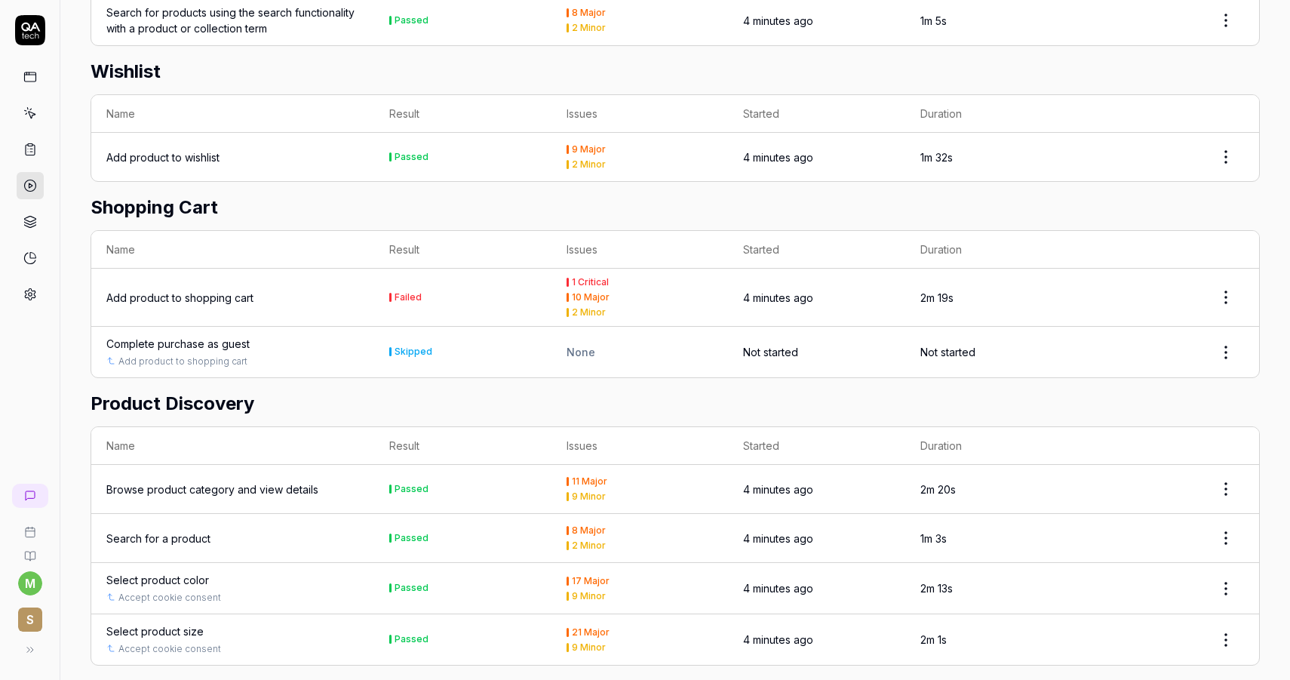
scroll to position [513, 0]
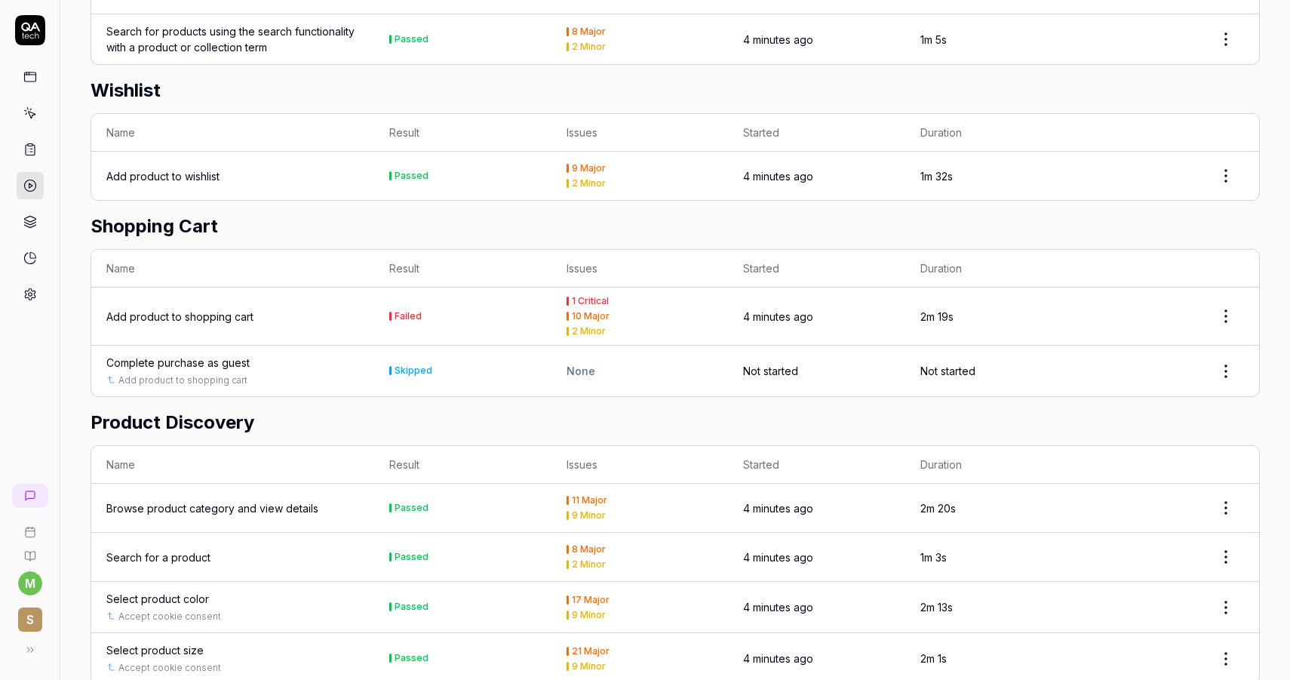
click at [175, 309] on div "Add product to shopping cart" at bounding box center [179, 317] width 147 height 16
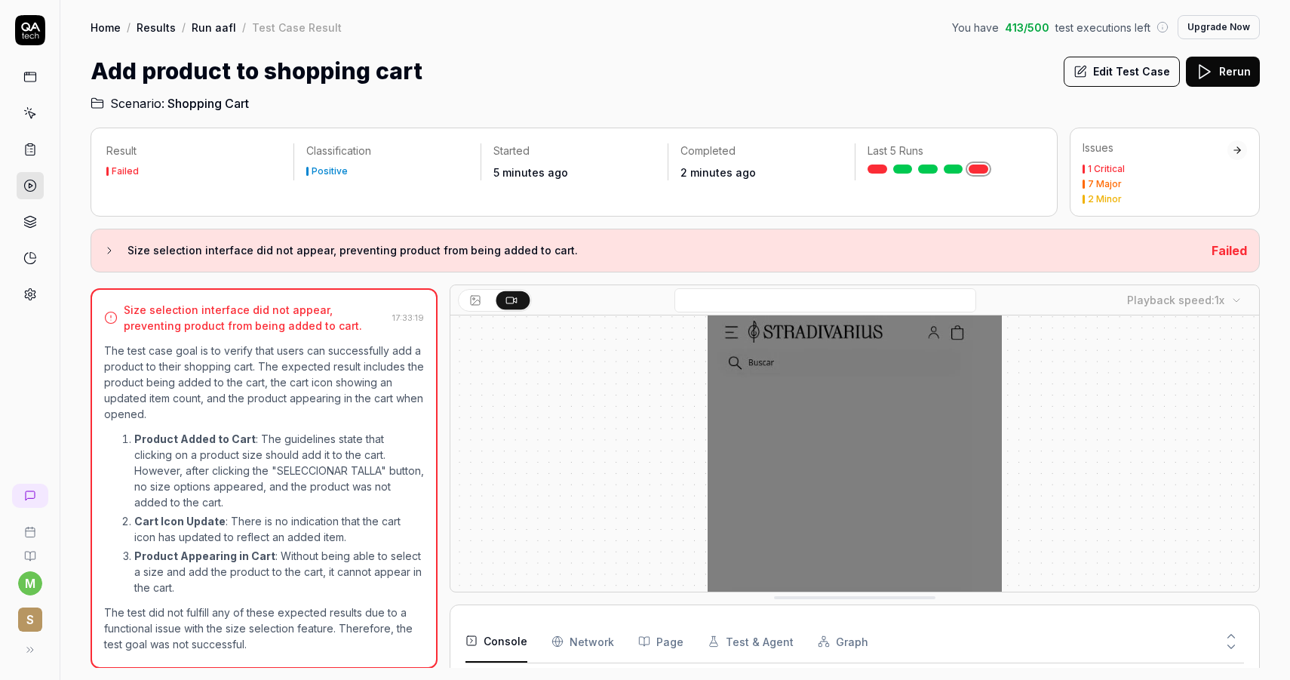
scroll to position [3137, 0]
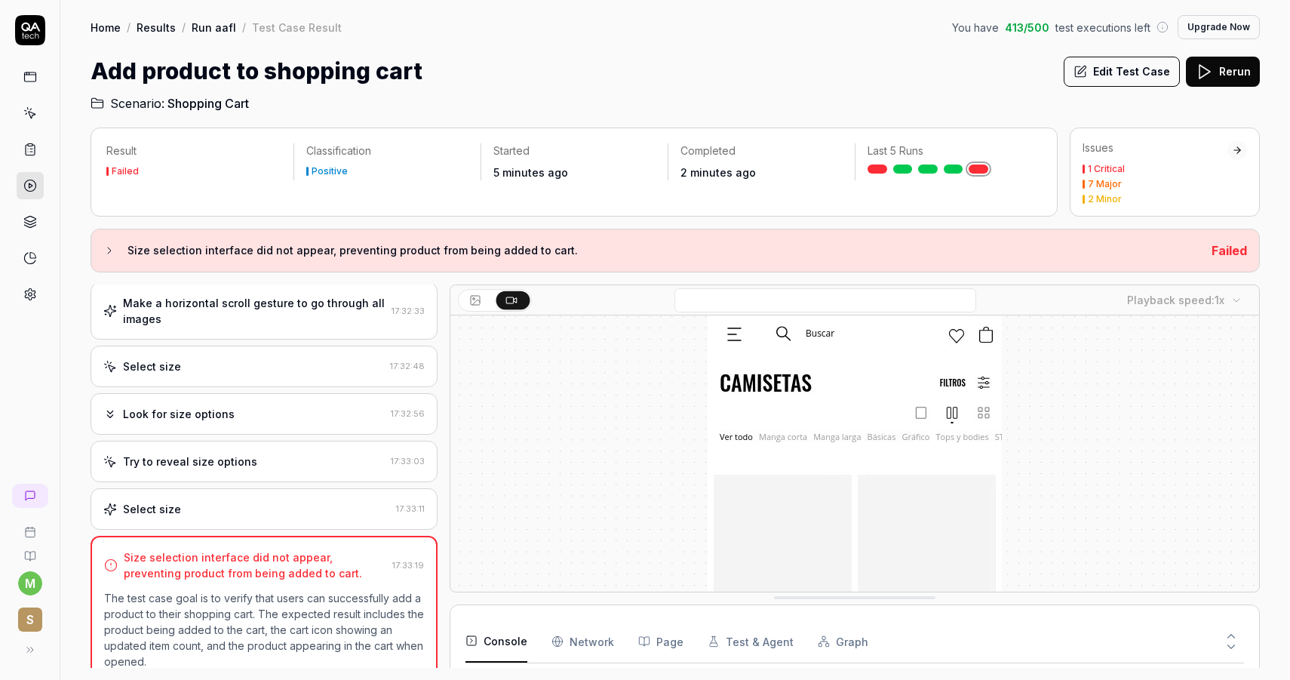
click at [297, 506] on div "Select size" at bounding box center [246, 509] width 287 height 16
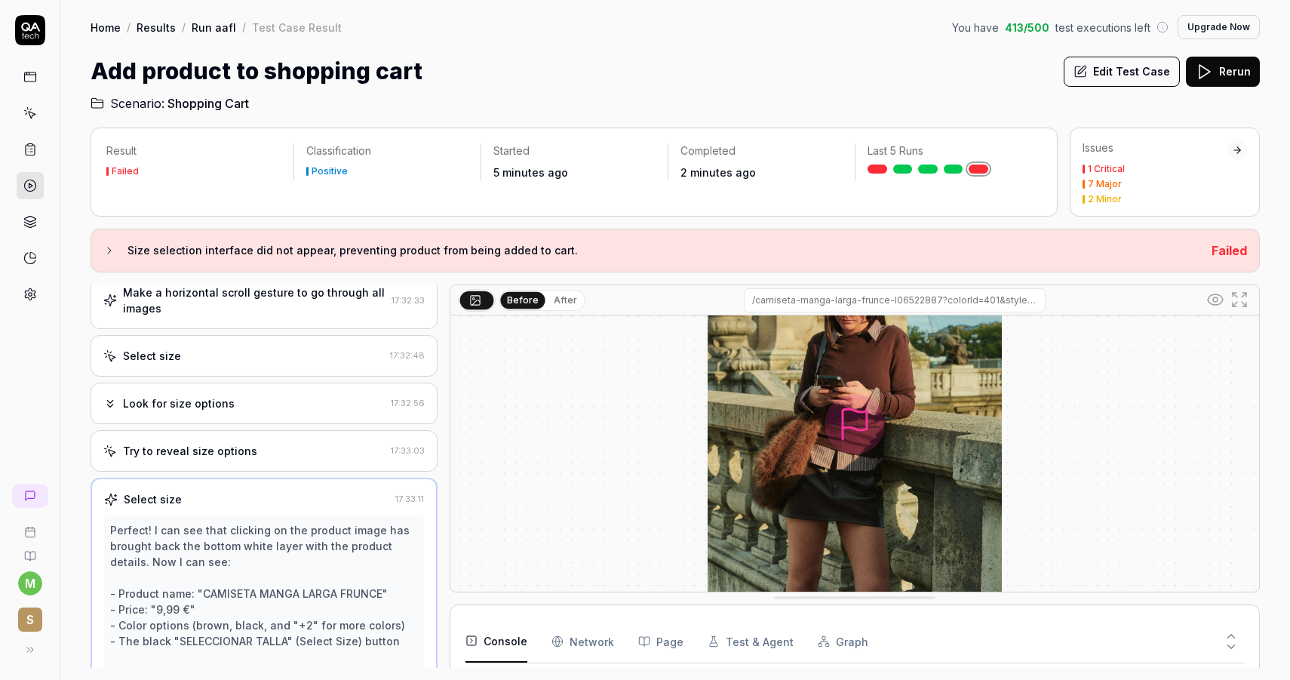
scroll to position [272, 0]
click at [235, 388] on div "Look for size options 17:32:56" at bounding box center [264, 403] width 347 height 41
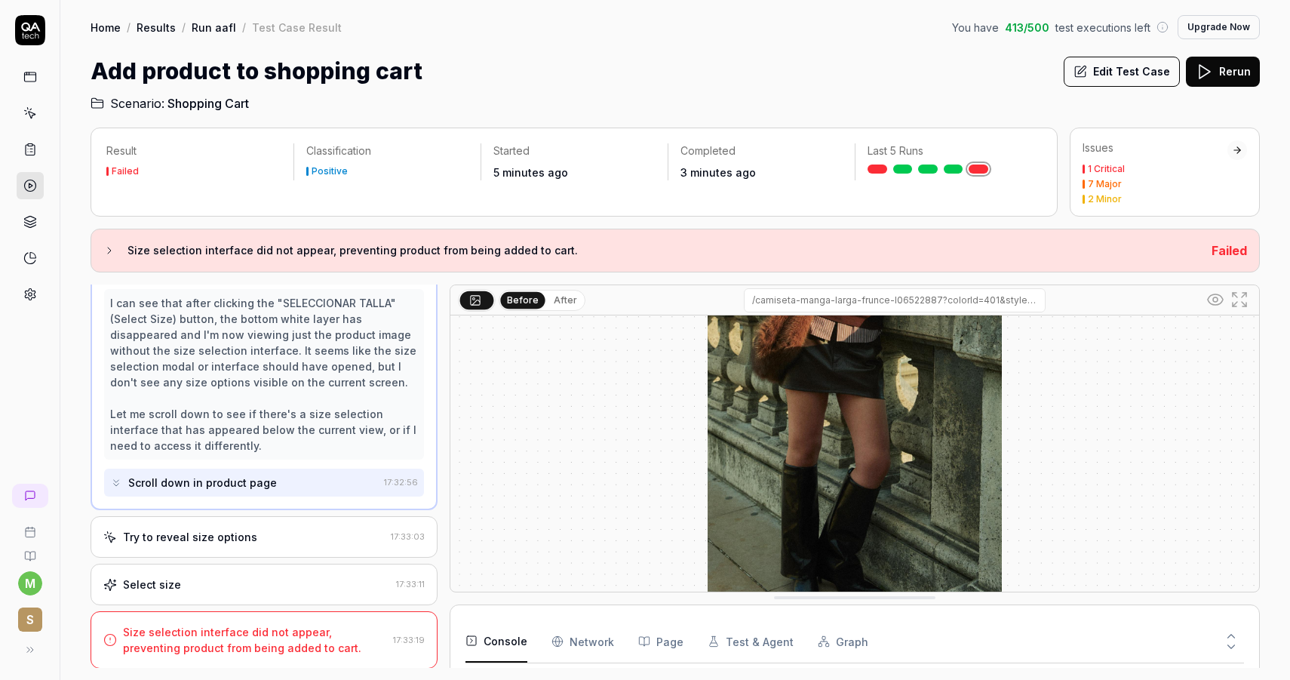
scroll to position [360, 0]
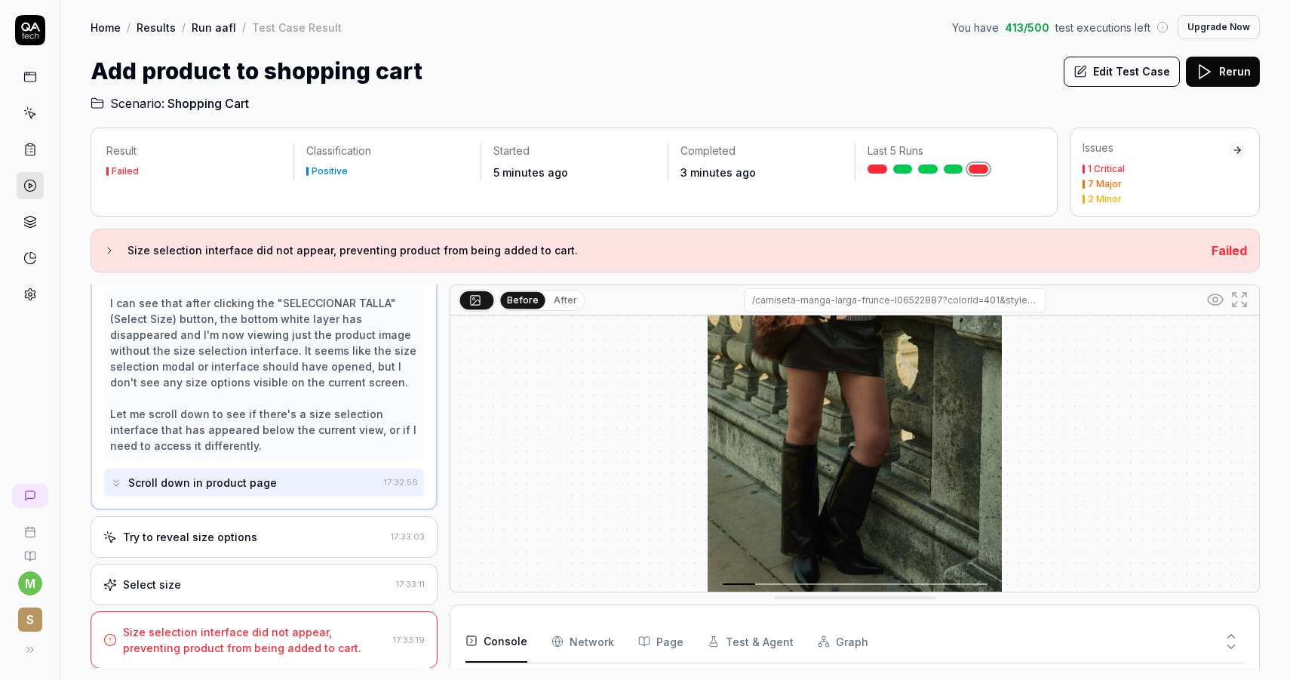
click at [300, 530] on div "Try to reveal size options" at bounding box center [243, 537] width 281 height 16
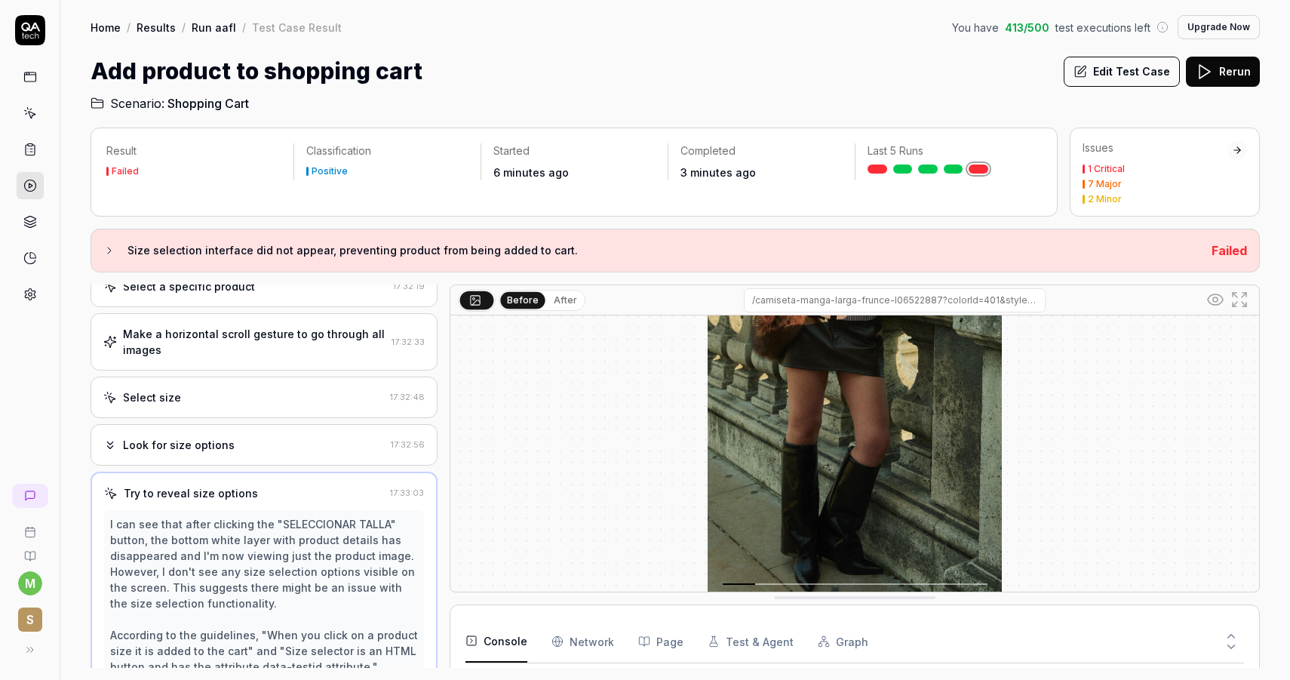
click at [193, 355] on div "Make a horizontal scroll gesture to go through all images" at bounding box center [254, 342] width 263 height 32
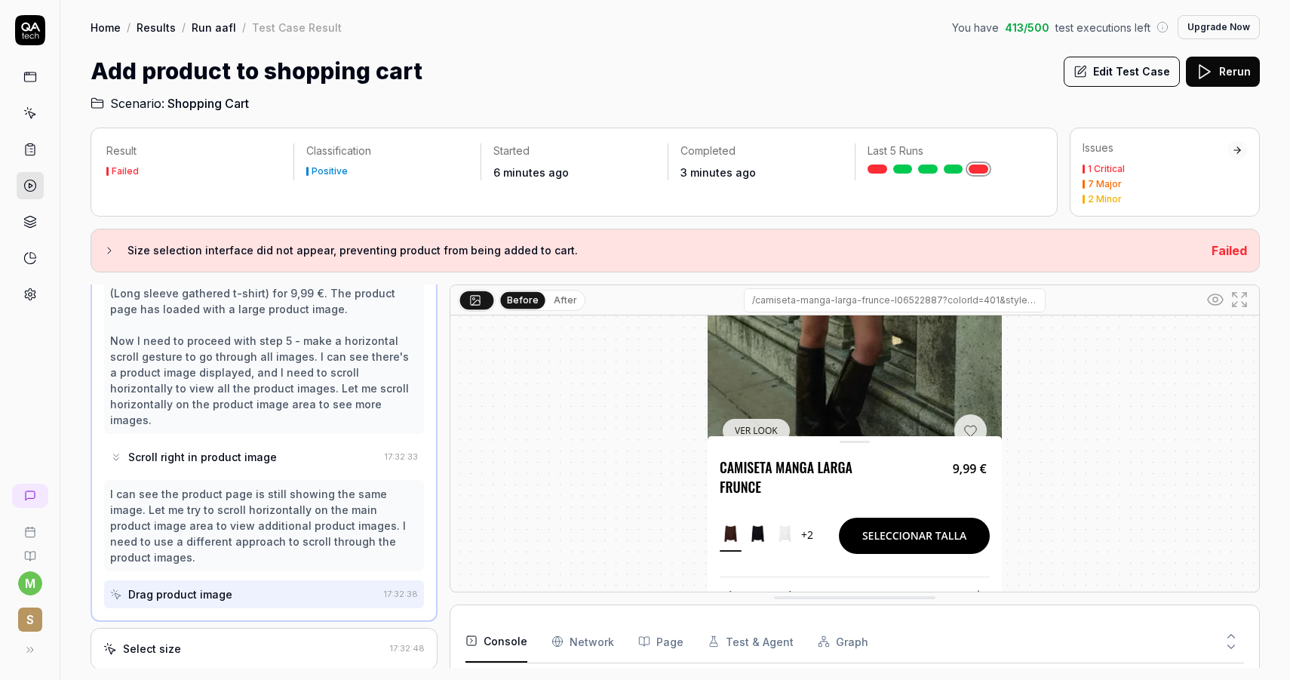
scroll to position [326, 0]
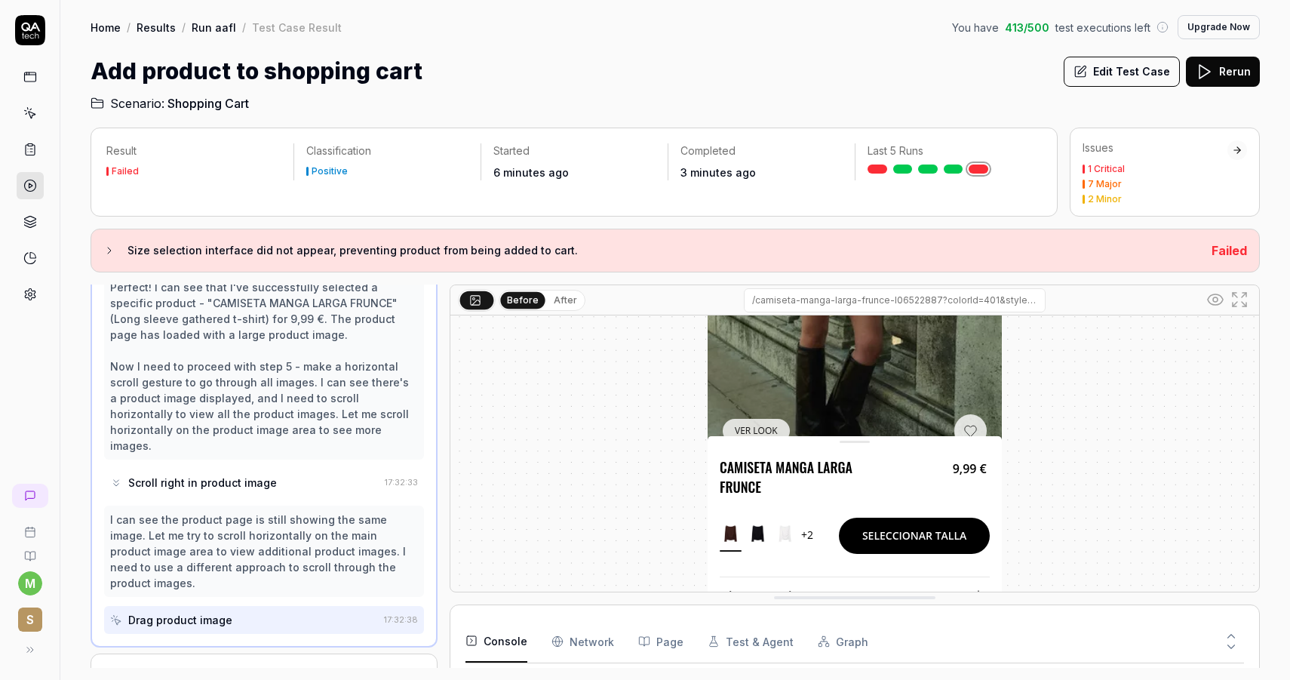
click at [290, 474] on div "Scroll right in product image" at bounding box center [244, 482] width 269 height 28
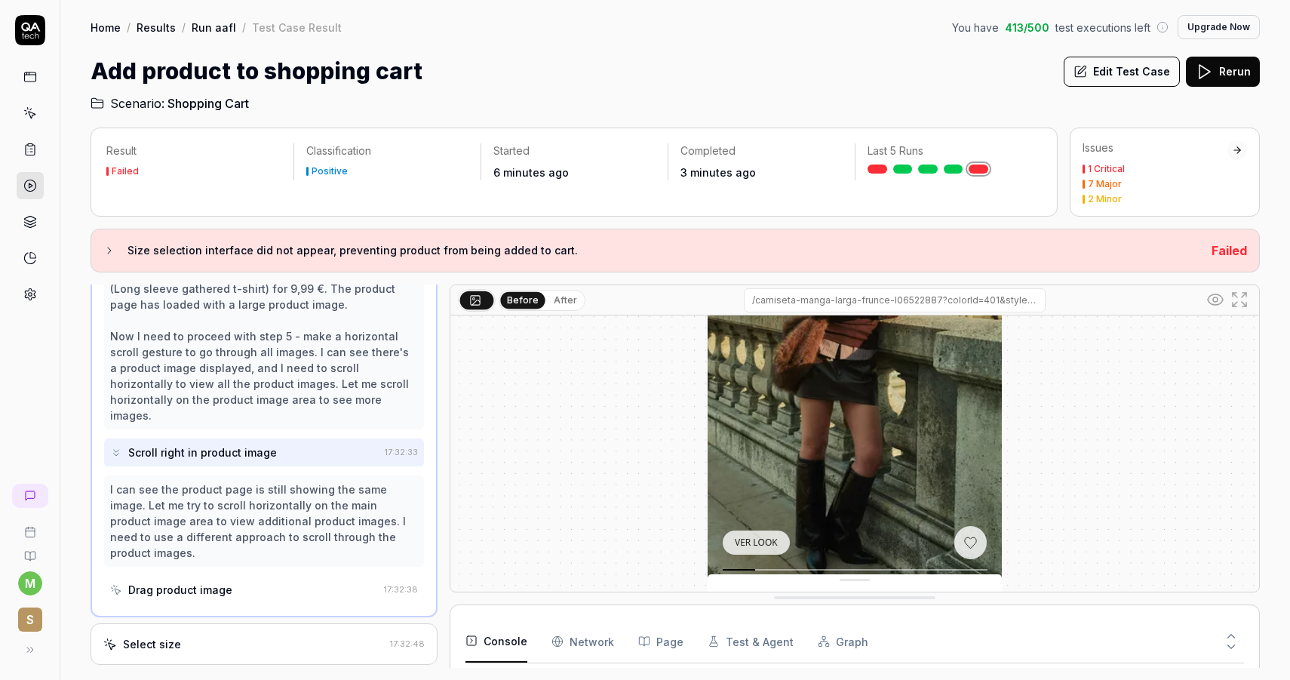
scroll to position [358, 0]
click at [247, 574] on div "Drag product image" at bounding box center [244, 588] width 268 height 28
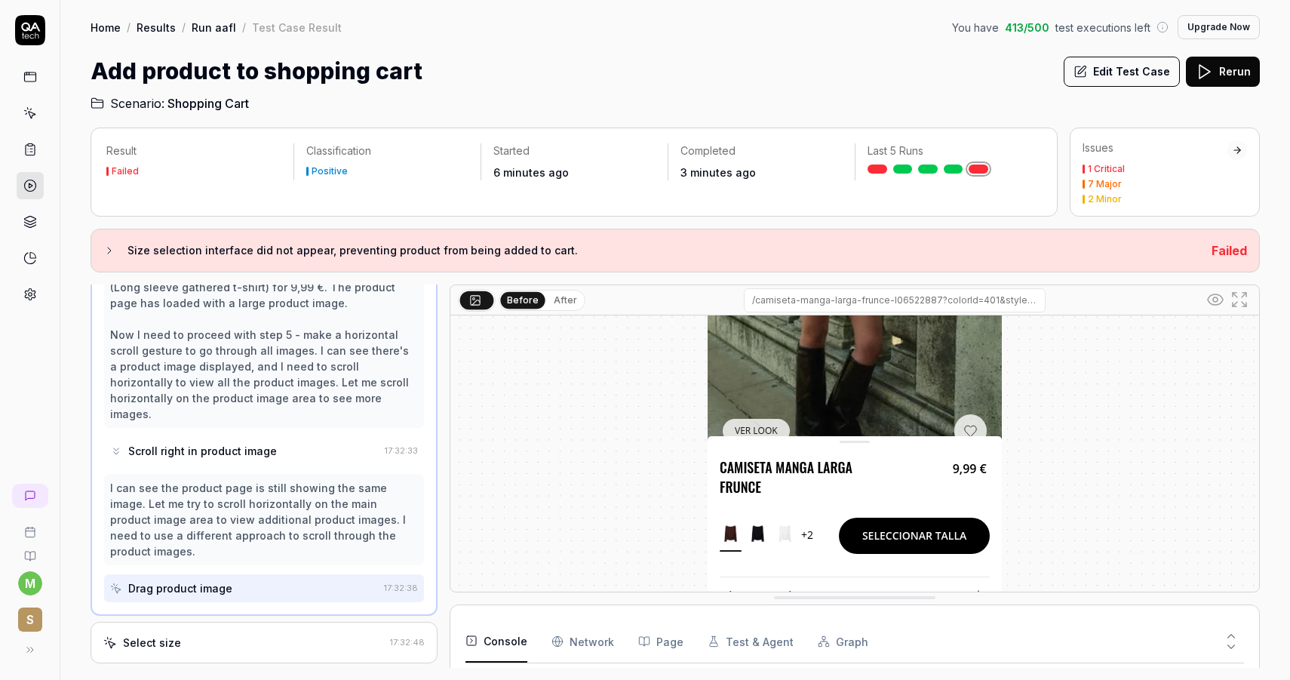
scroll to position [303, 0]
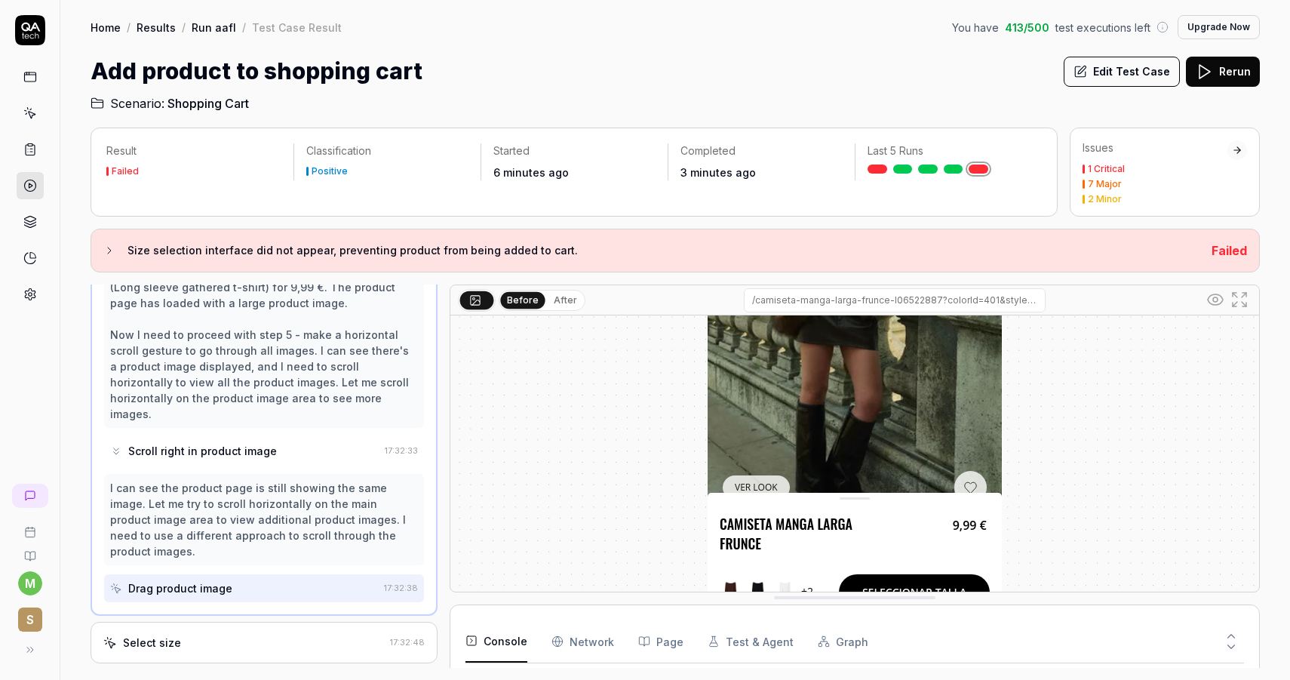
click at [269, 443] on div "Scroll right in product image" at bounding box center [202, 451] width 149 height 16
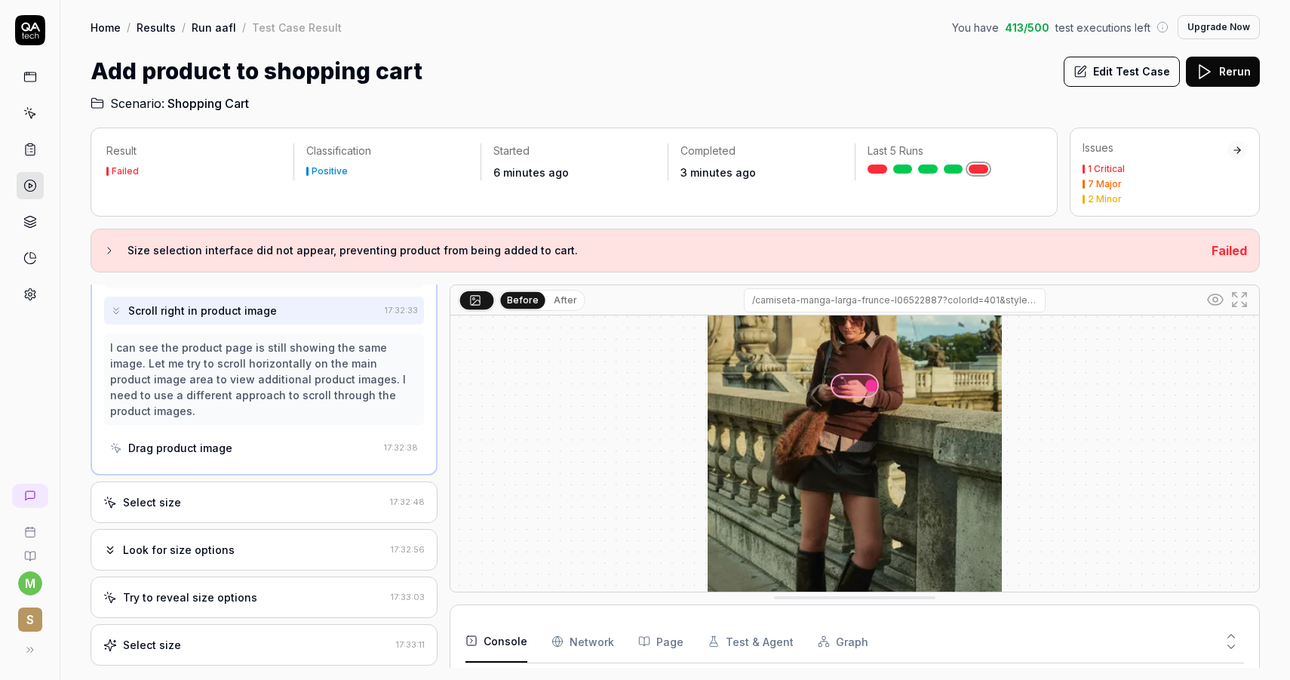
scroll to position [500, 0]
click at [270, 479] on div "Select size 17:32:48" at bounding box center [264, 499] width 347 height 41
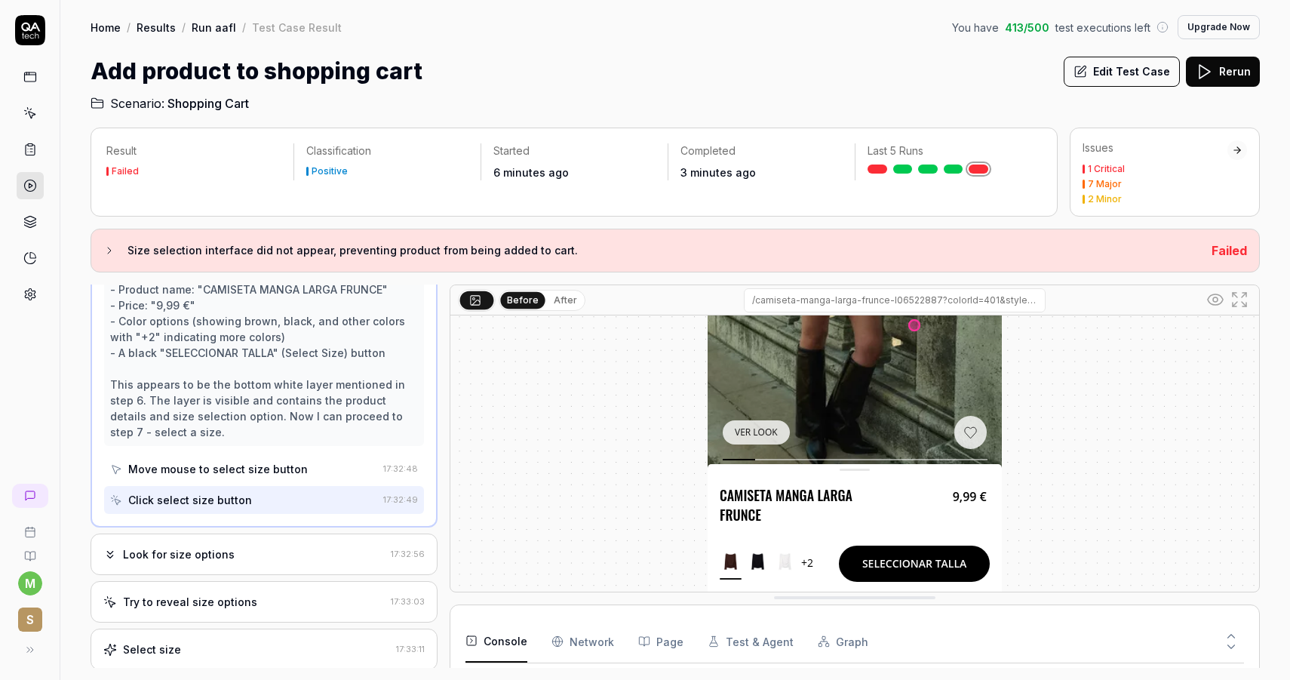
scroll to position [358, 0]
click at [293, 504] on div "Click select size button" at bounding box center [243, 500] width 267 height 28
click at [266, 473] on div "Move mouse to select size button" at bounding box center [218, 469] width 180 height 16
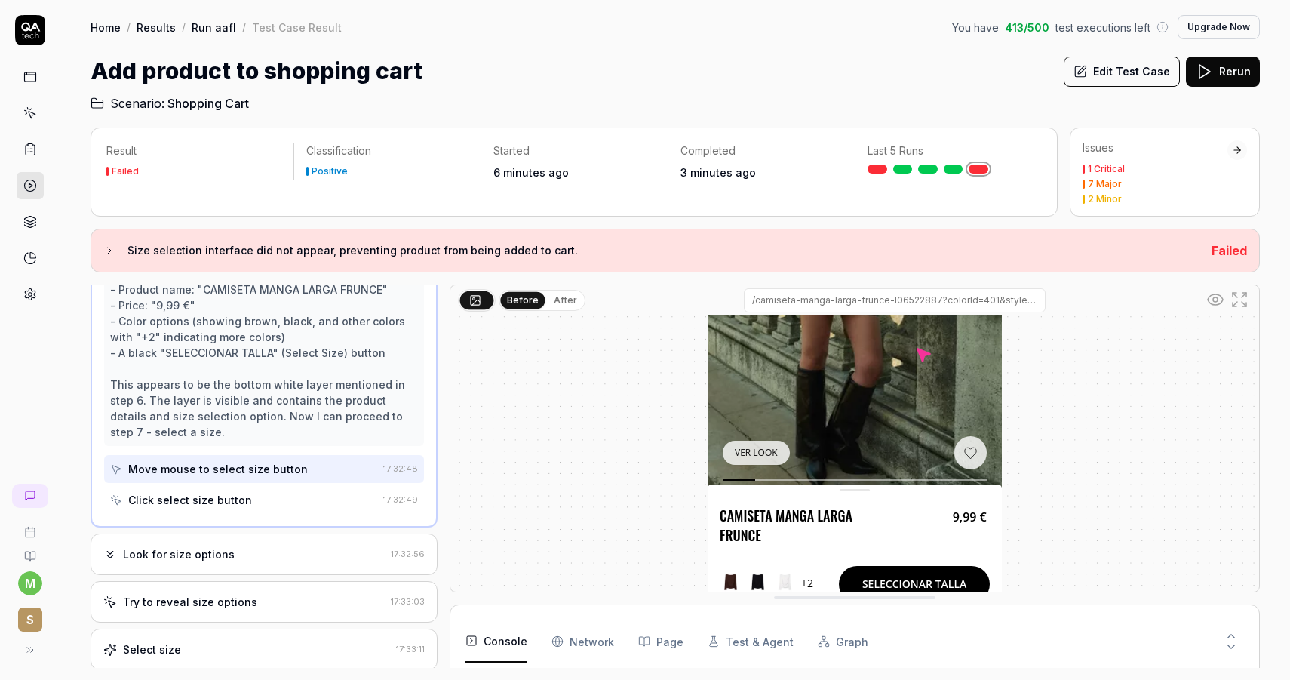
scroll to position [360, 0]
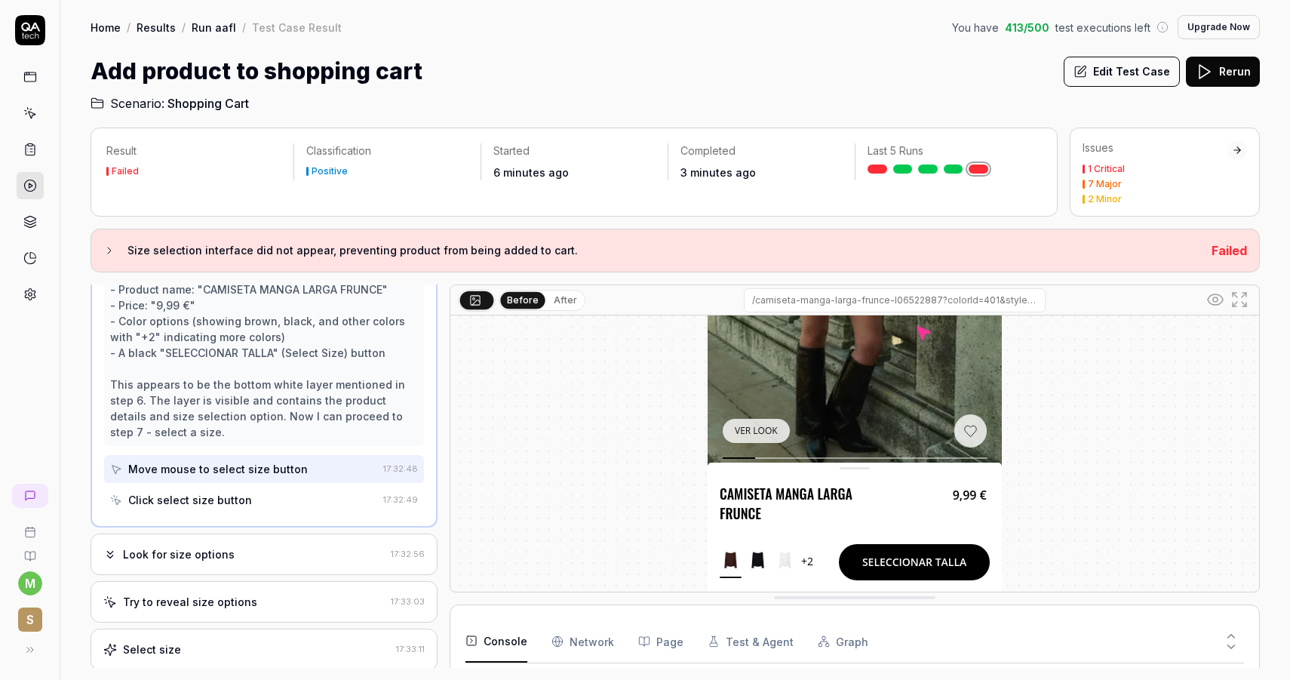
click at [281, 500] on div "Click select size button" at bounding box center [243, 500] width 267 height 28
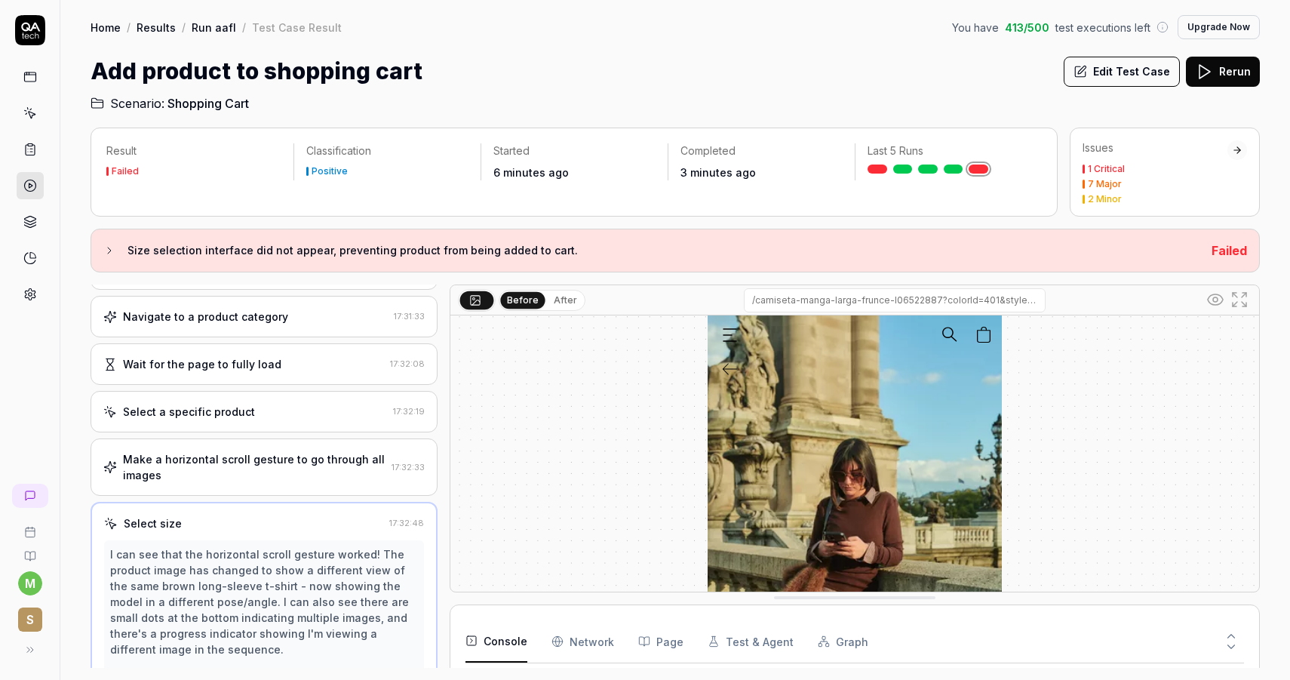
scroll to position [103, 0]
click at [287, 482] on div "Make a horizontal scroll gesture to go through all images" at bounding box center [254, 471] width 263 height 32
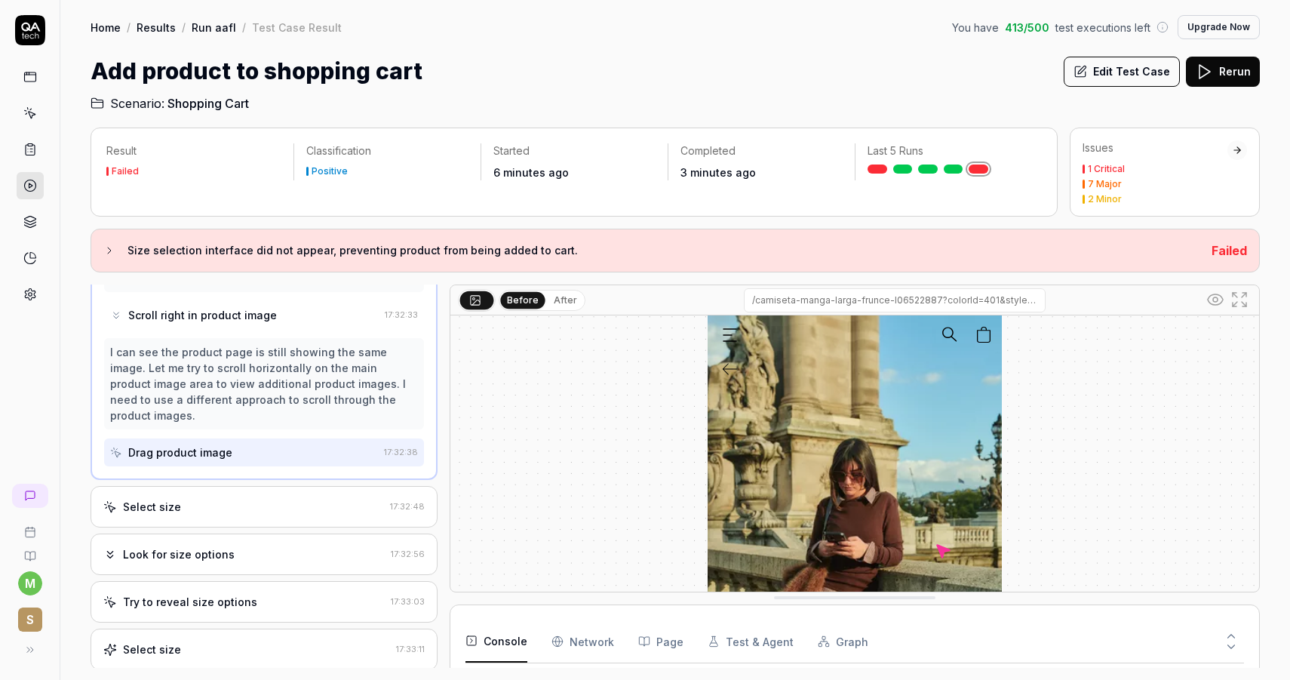
scroll to position [527, 0]
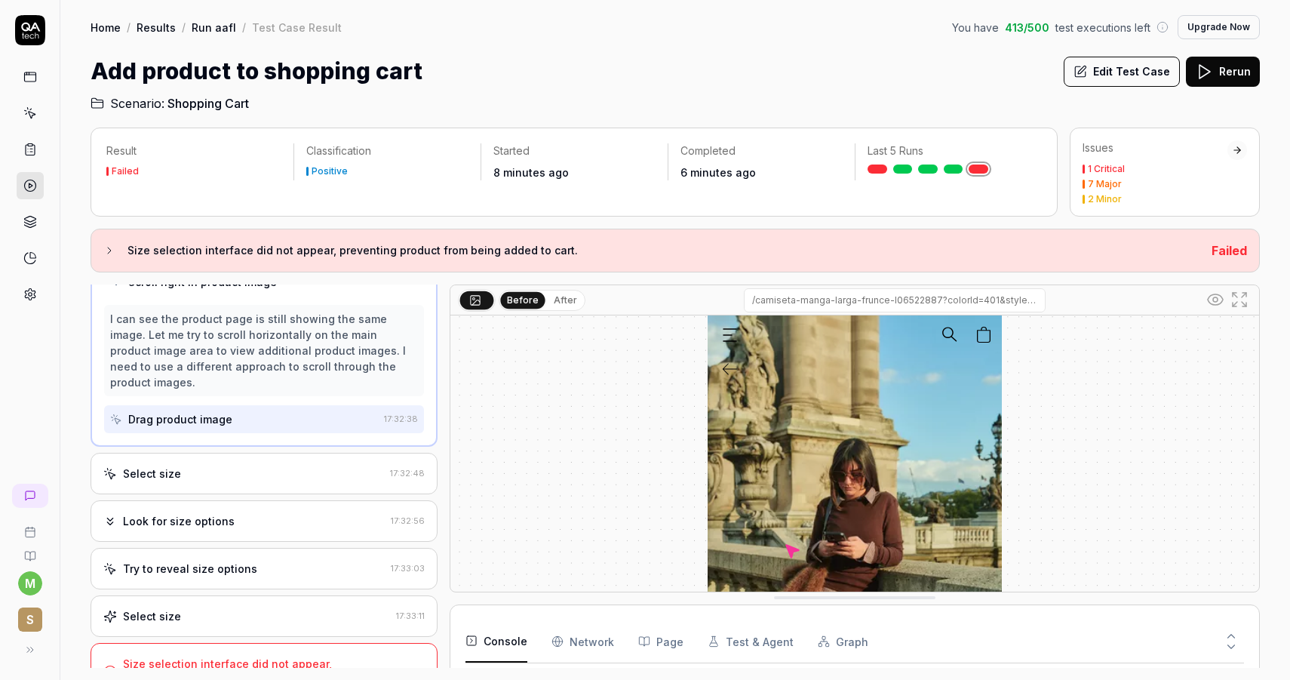
click at [1138, 75] on button "Edit Test Case" at bounding box center [1122, 72] width 116 height 30
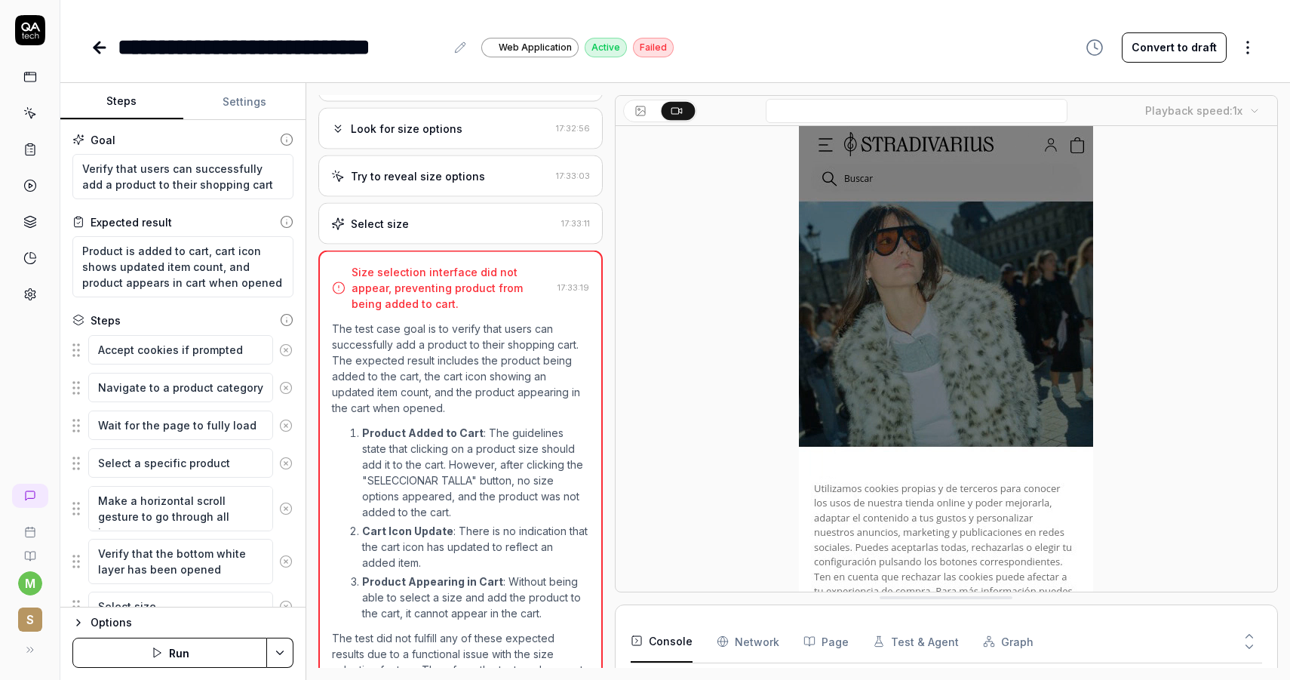
scroll to position [401, 0]
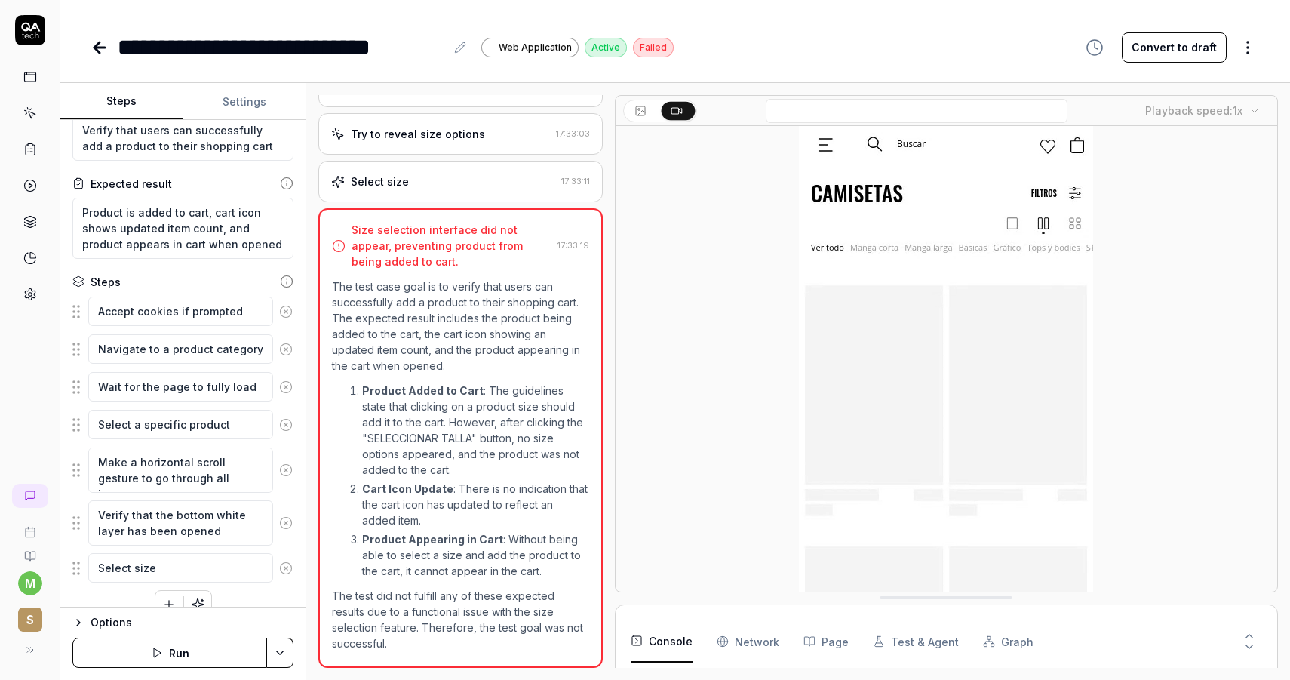
scroll to position [62, 0]
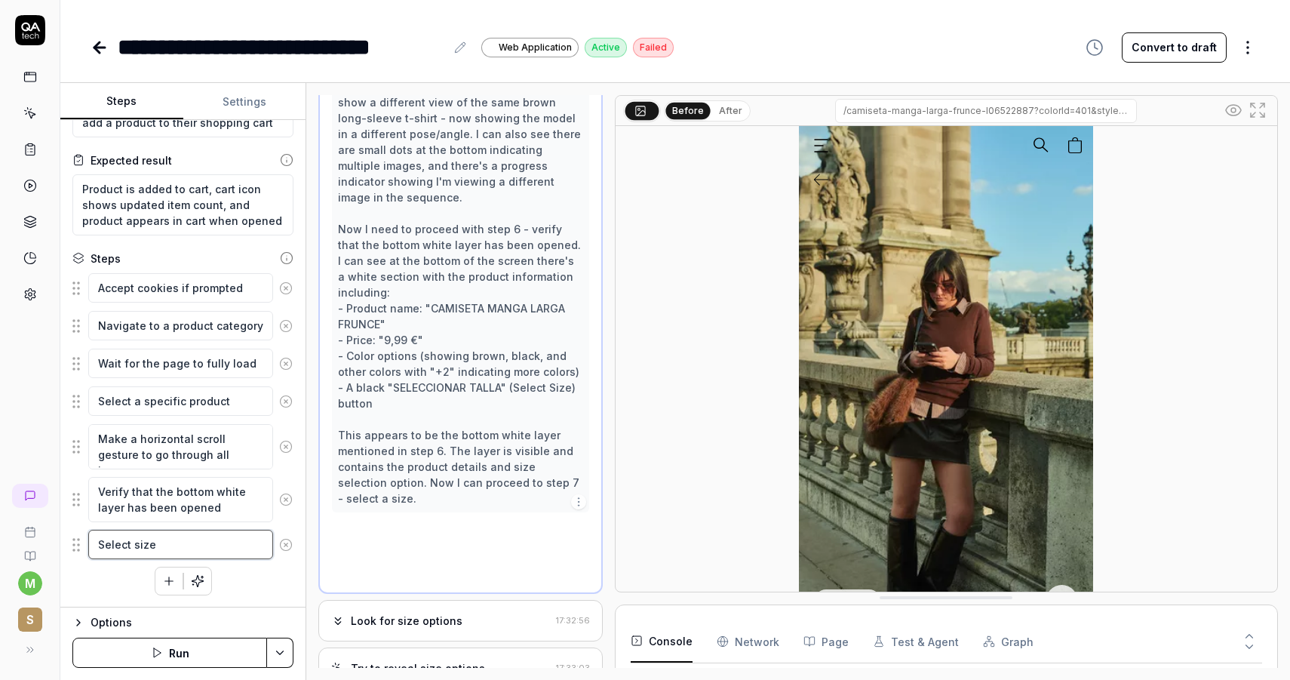
click at [218, 543] on textarea "Select size" at bounding box center [180, 544] width 185 height 29
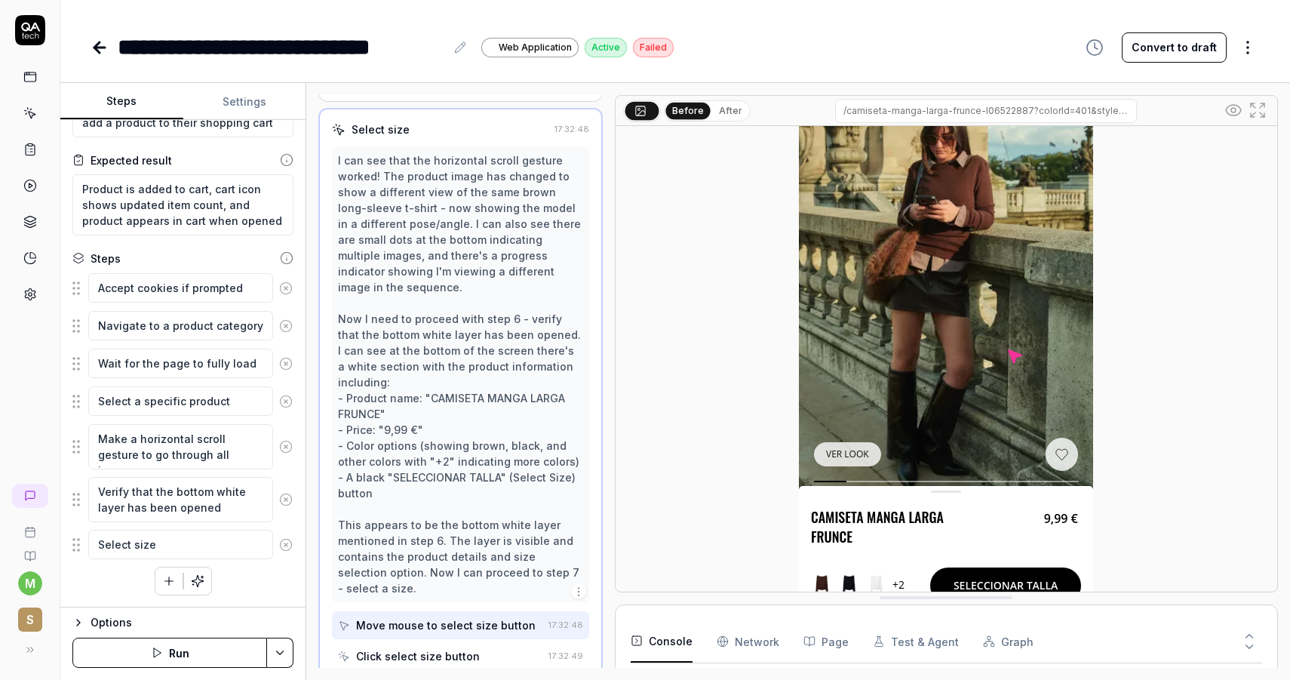
click at [123, 611] on div "Options Run" at bounding box center [182, 643] width 245 height 73
click at [118, 620] on div "Options" at bounding box center [192, 622] width 203 height 18
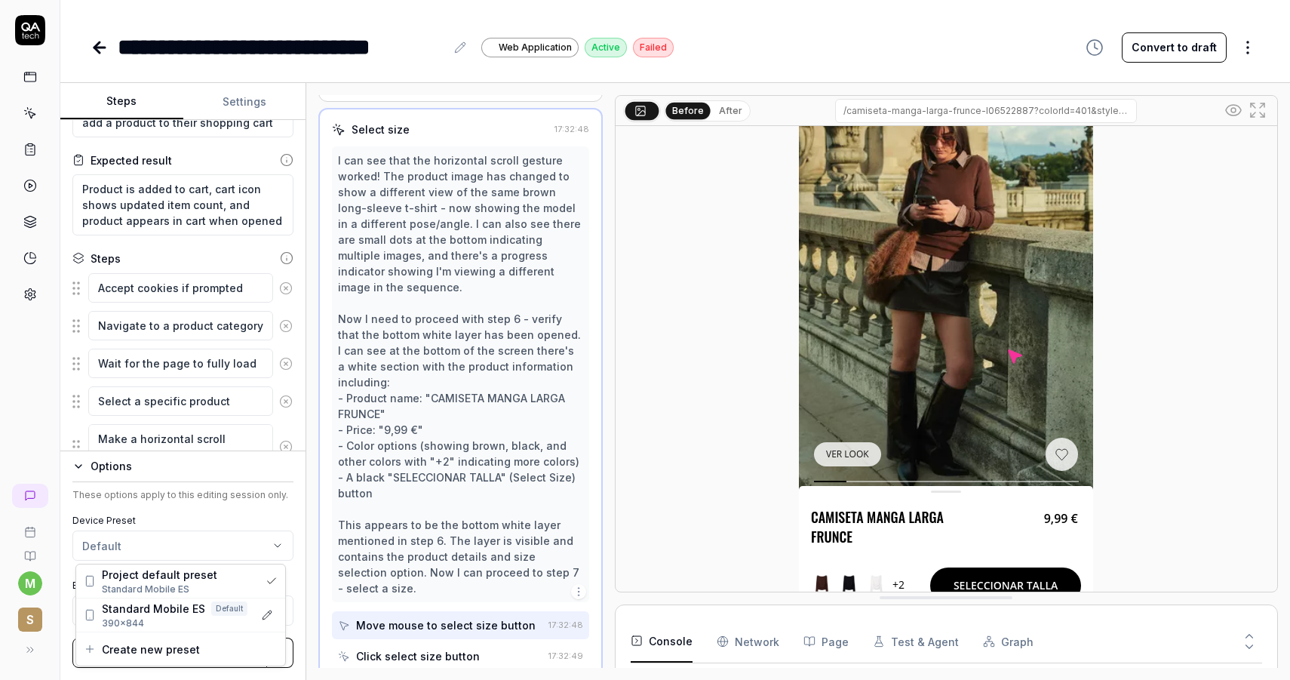
click at [177, 547] on html "**********" at bounding box center [645, 340] width 1290 height 680
click at [206, 515] on html "**********" at bounding box center [645, 340] width 1290 height 680
type textarea "*"
click at [241, 99] on button "Settings" at bounding box center [244, 102] width 123 height 36
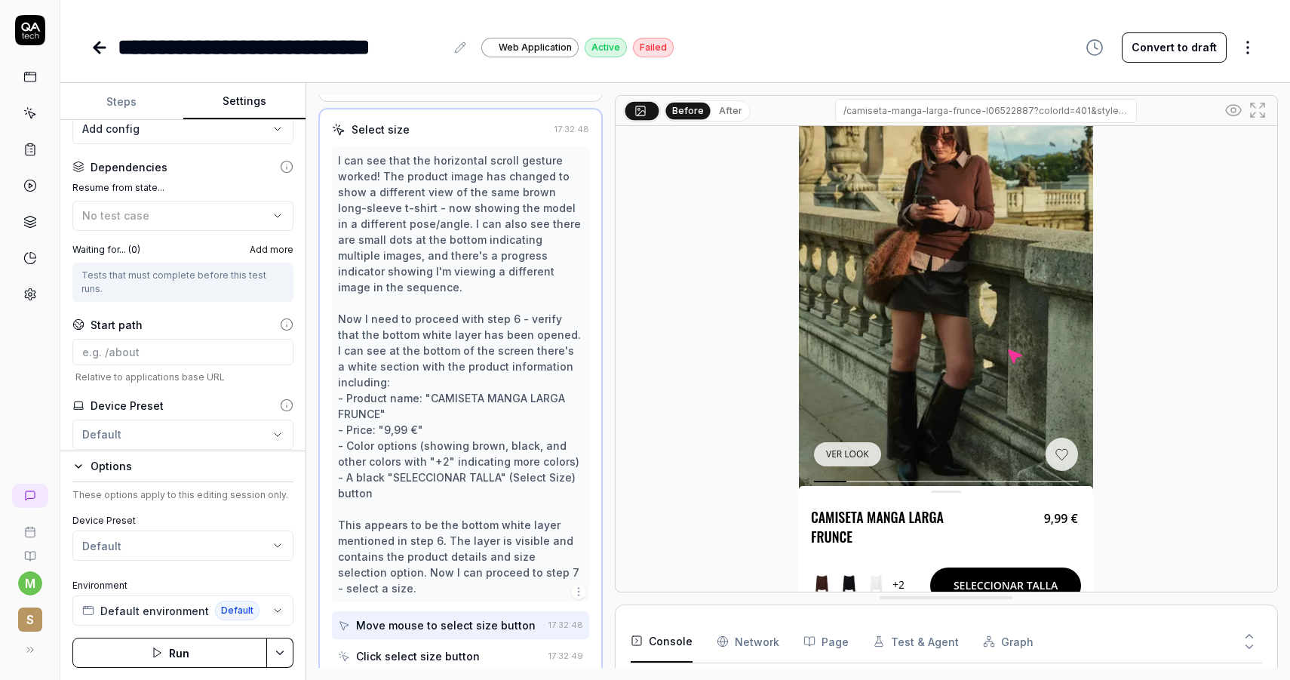
scroll to position [200, 0]
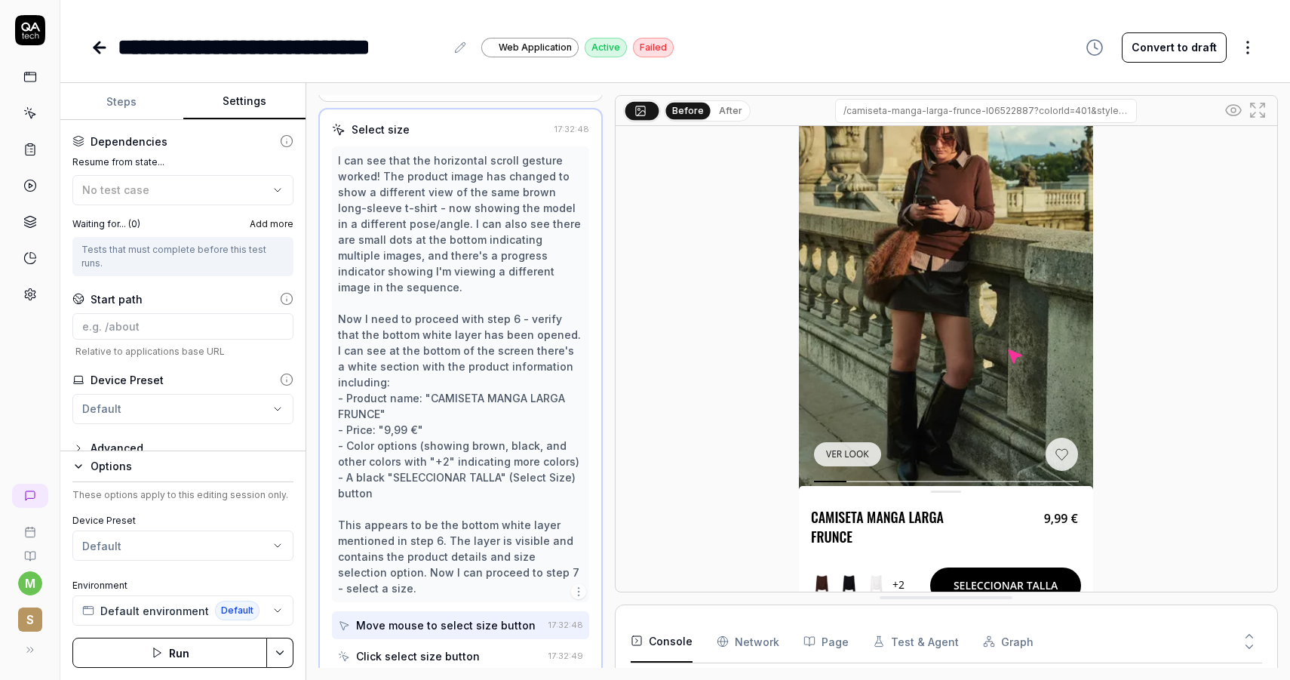
click at [262, 227] on span "Add more" at bounding box center [272, 224] width 44 height 14
click at [214, 227] on div "Waiting for... ( 0 ) Add more" at bounding box center [182, 224] width 221 height 14
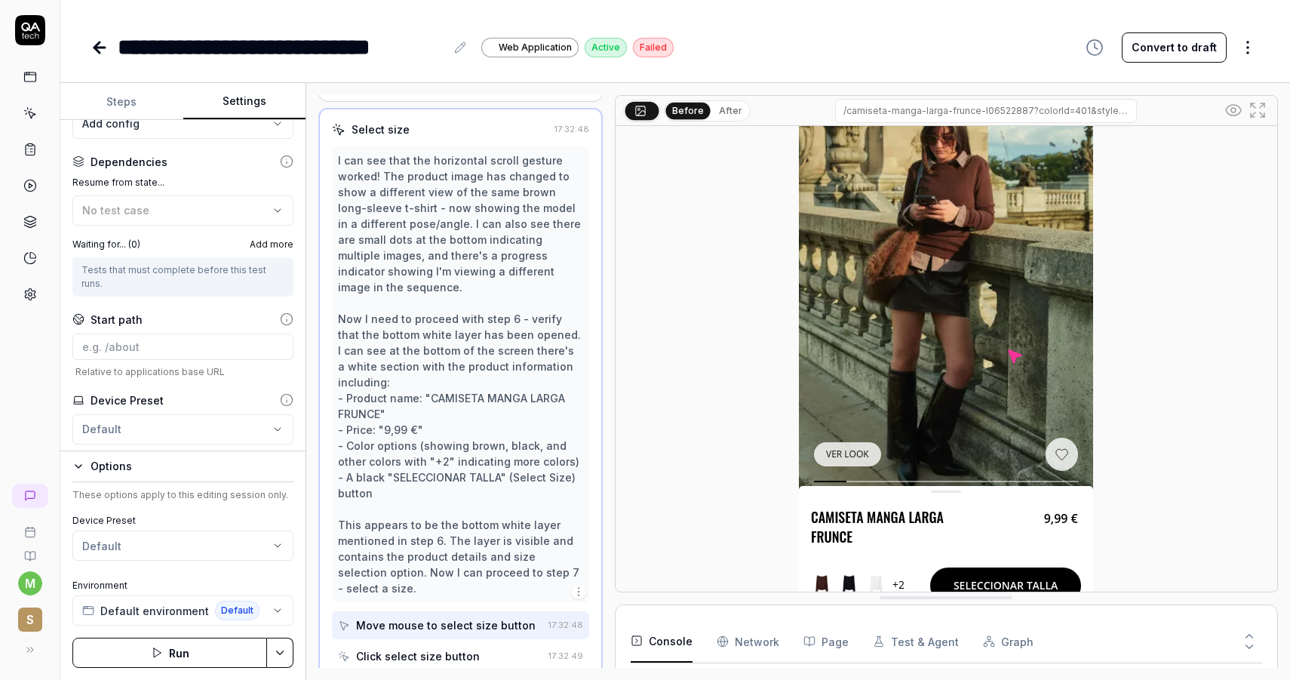
scroll to position [179, 0]
click at [260, 209] on div "No test case" at bounding box center [175, 211] width 186 height 16
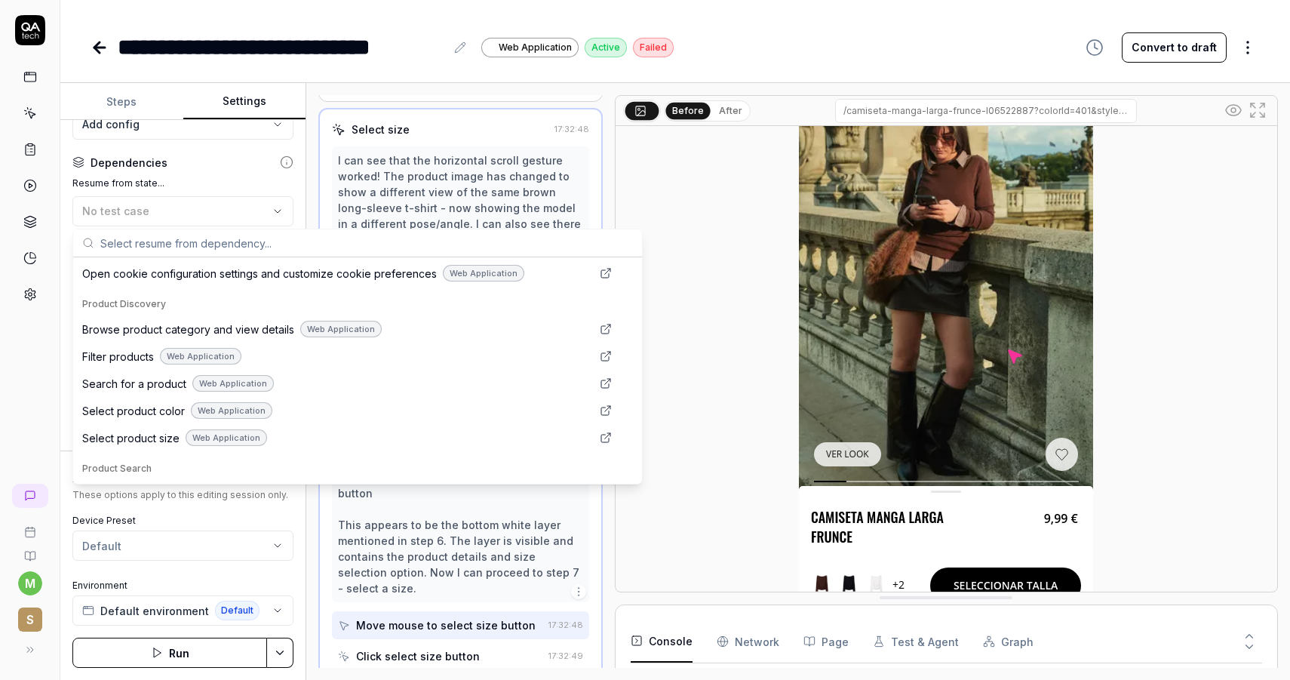
scroll to position [139, 0]
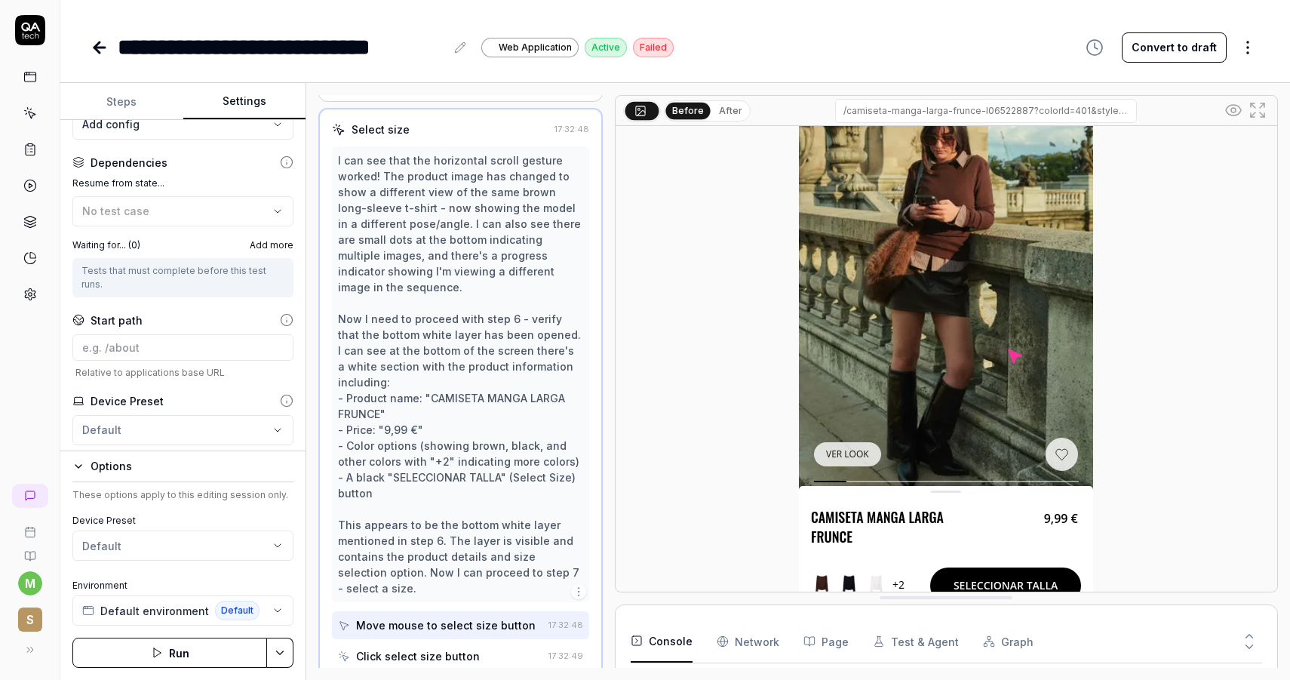
click at [183, 645] on button "Run" at bounding box center [169, 652] width 195 height 30
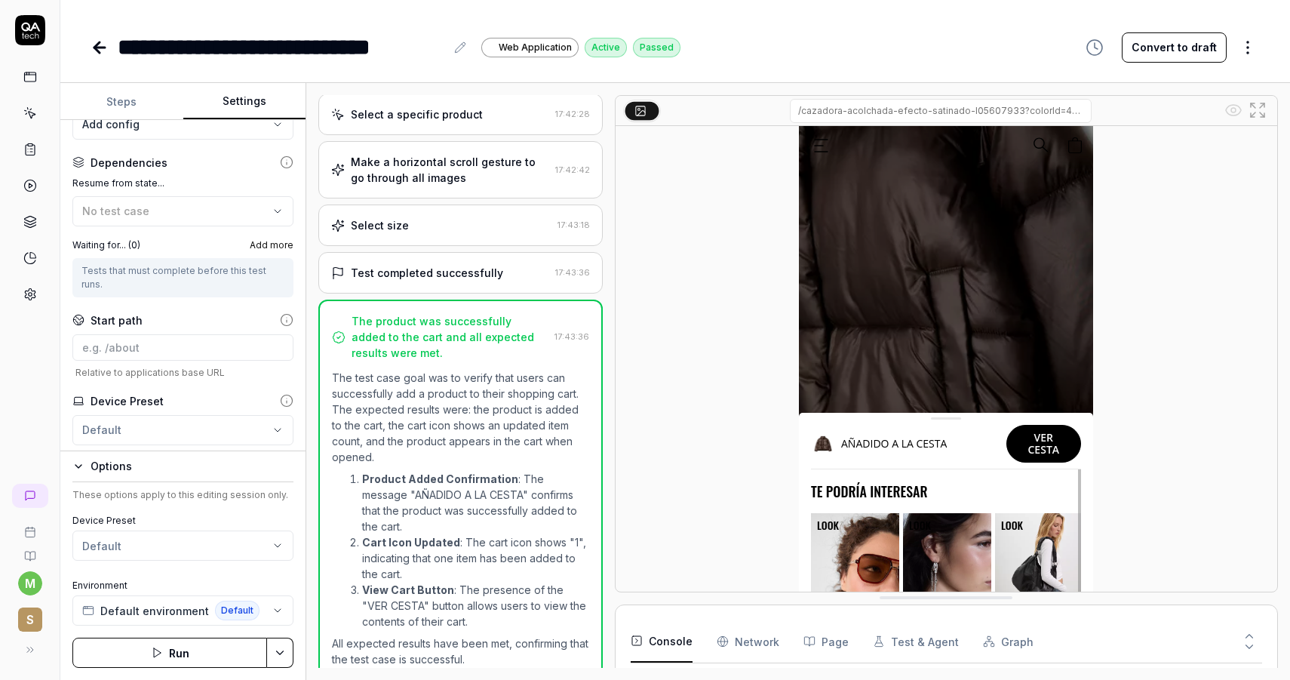
scroll to position [3448, 0]
click at [26, 145] on icon at bounding box center [30, 150] width 9 height 11
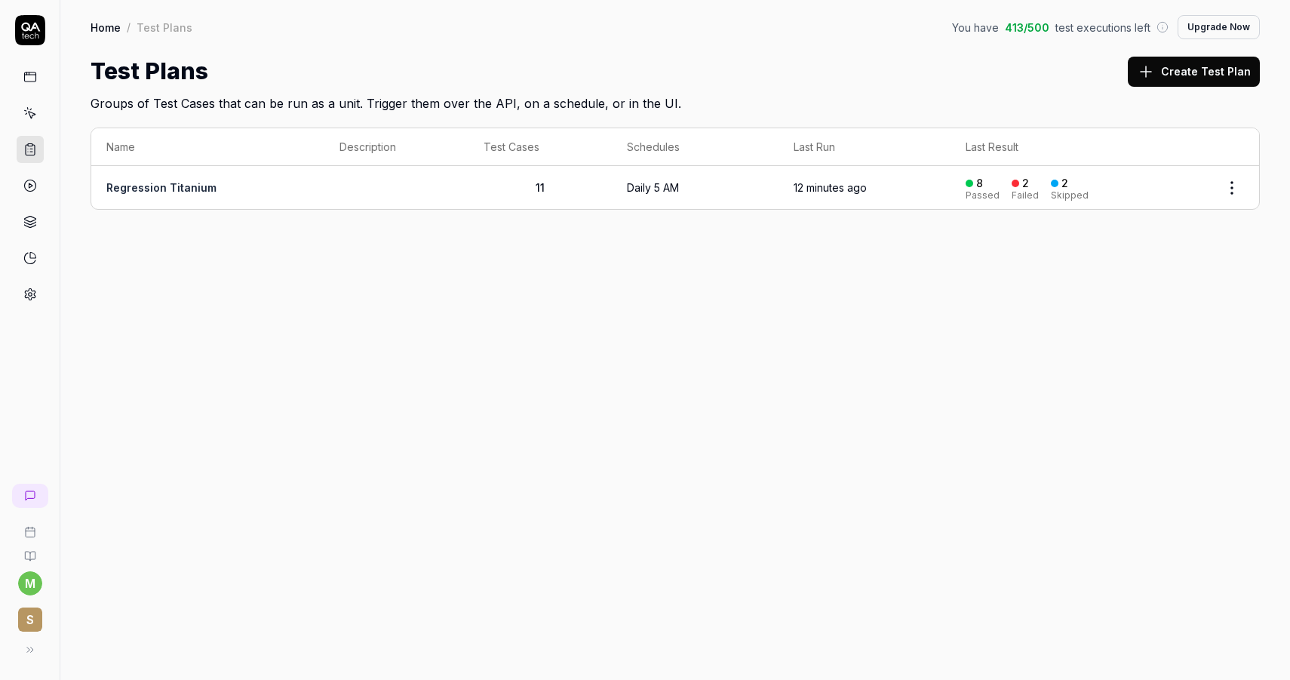
click at [155, 188] on link "Regression Titanium" at bounding box center [161, 187] width 110 height 13
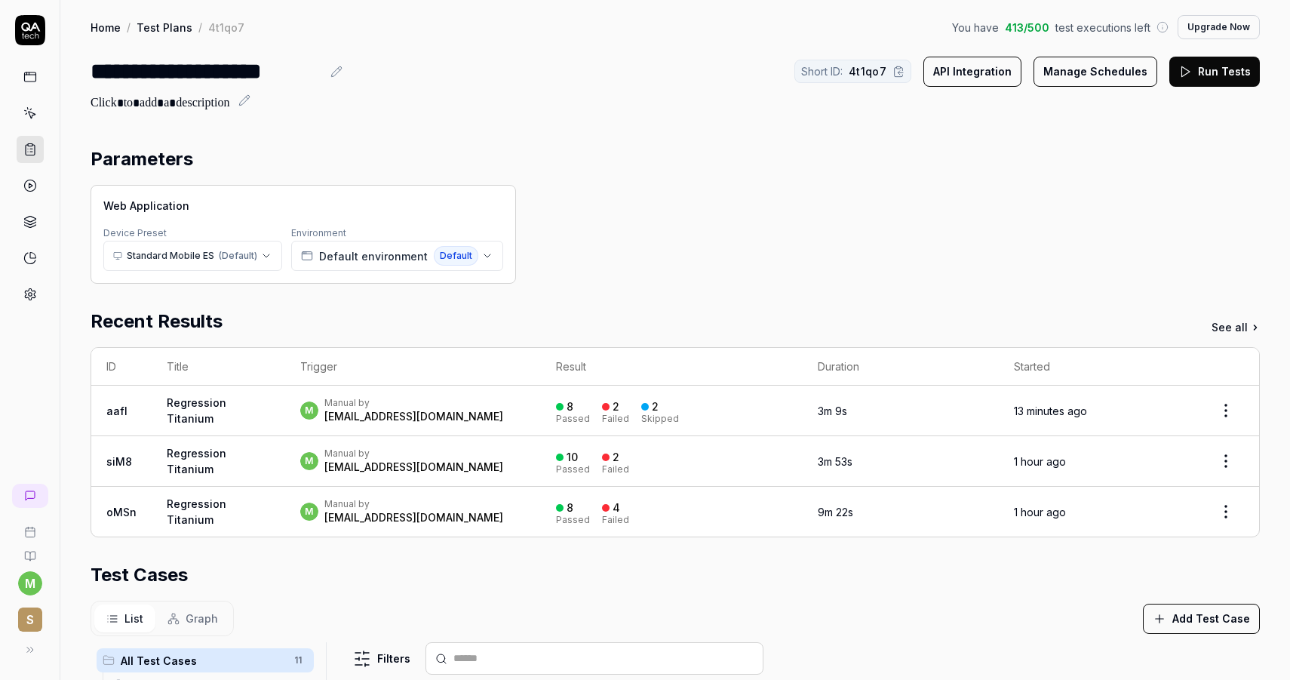
click at [196, 405] on link "Regression Titanium" at bounding box center [197, 410] width 60 height 29
click at [124, 413] on td "aafI" at bounding box center [121, 411] width 60 height 51
